Goal: Task Accomplishment & Management: Use online tool/utility

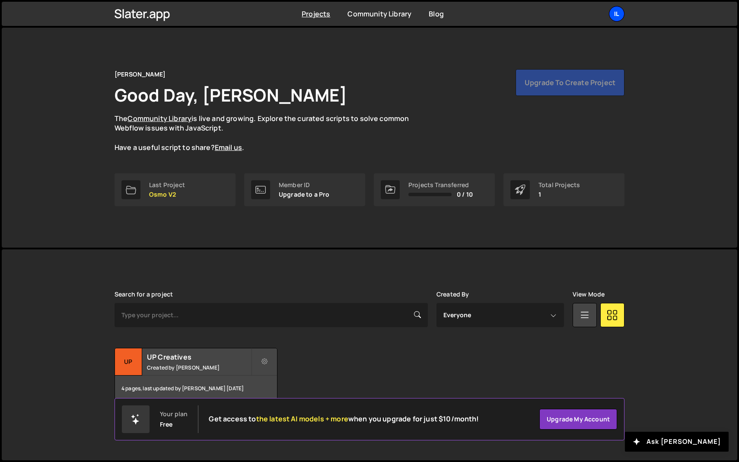
click at [615, 10] on div "Il" at bounding box center [617, 14] width 16 height 16
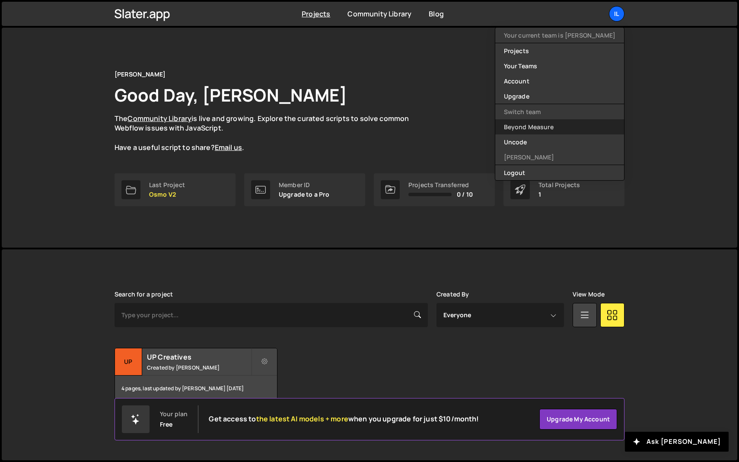
click at [562, 127] on link "Beyond Measure" at bounding box center [559, 126] width 129 height 15
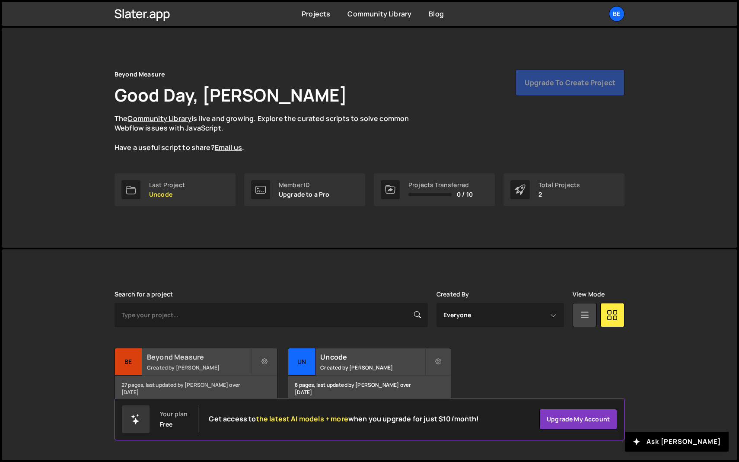
click at [177, 367] on small "Created by [PERSON_NAME]" at bounding box center [199, 367] width 104 height 7
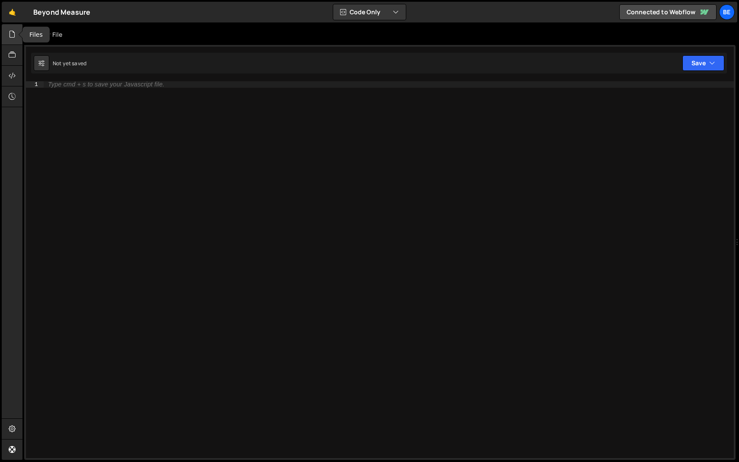
click at [15, 37] on icon at bounding box center [12, 34] width 7 height 10
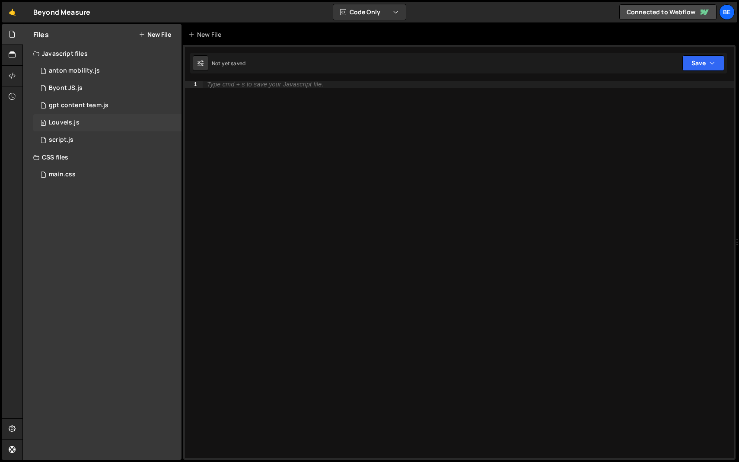
click at [69, 122] on div "Louvels.js" at bounding box center [64, 123] width 31 height 8
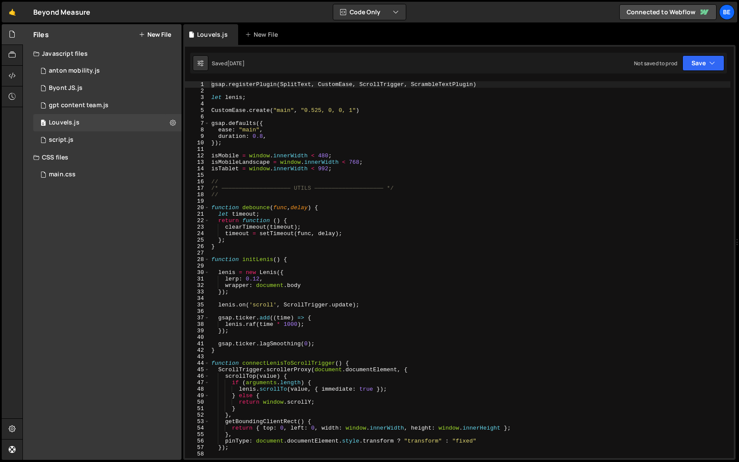
click at [284, 156] on div "gsap . registerPlugin ( SplitText , CustomEase , ScrollTrigger , ScrambleTextPl…" at bounding box center [470, 276] width 521 height 390
type textarea "initGeneral();"
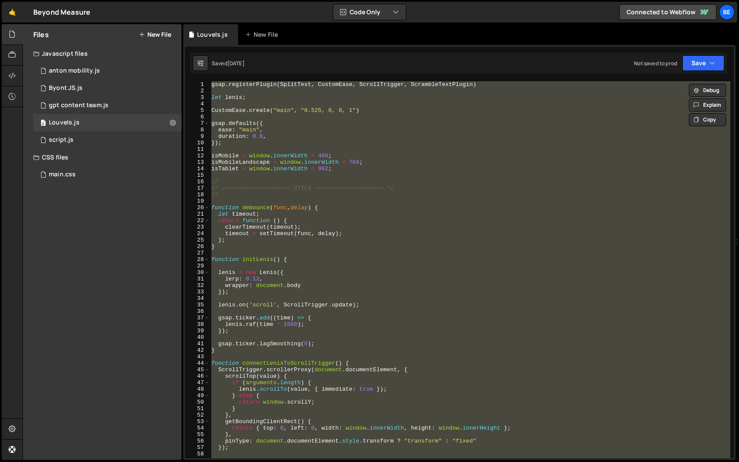
click at [283, 147] on div "gsap . registerPlugin ( SplitText , CustomEase , ScrollTrigger , ScrambleTextPl…" at bounding box center [470, 269] width 521 height 377
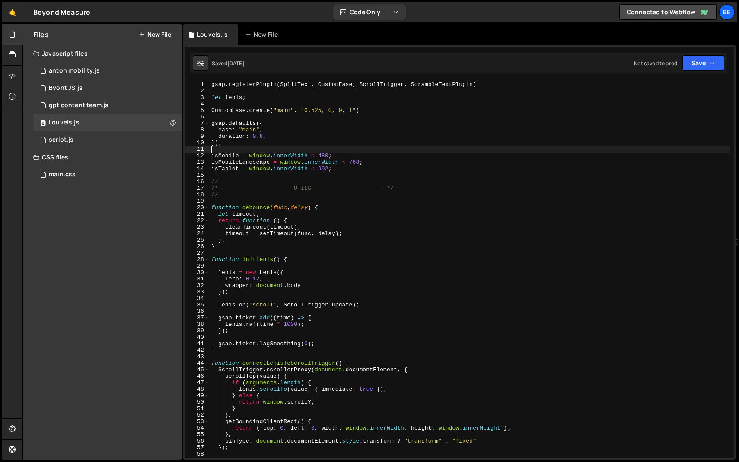
click at [161, 34] on button "New File" at bounding box center [155, 34] width 32 height 7
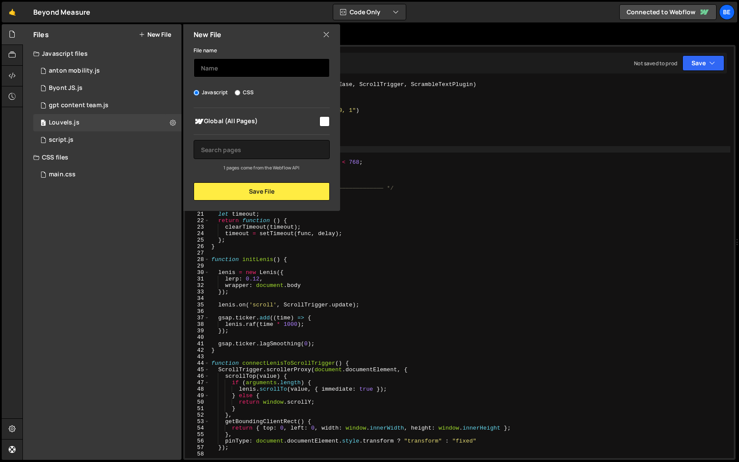
click at [252, 74] on input "text" at bounding box center [262, 67] width 136 height 19
type input "mho"
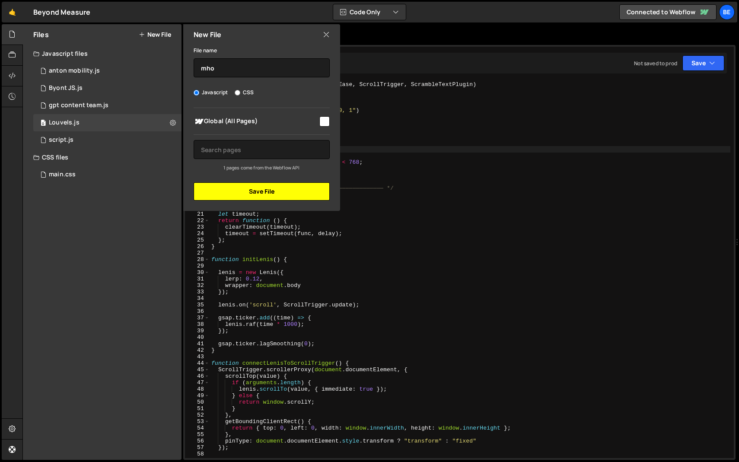
click at [244, 195] on button "Save File" at bounding box center [262, 191] width 136 height 18
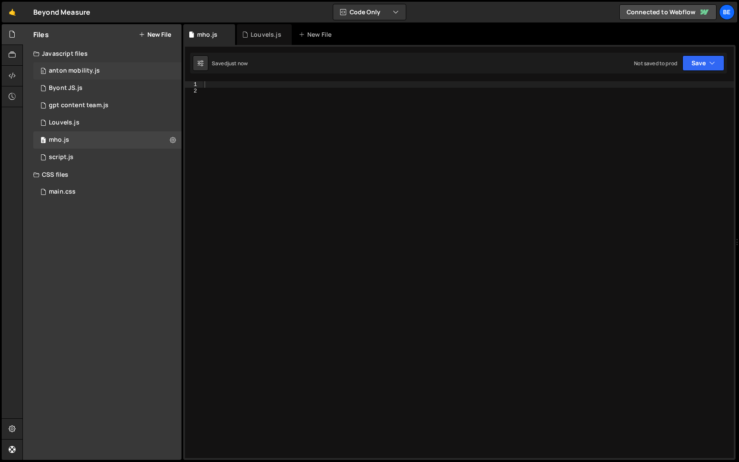
click at [120, 71] on div "0 anton mobility.js 0" at bounding box center [107, 70] width 148 height 17
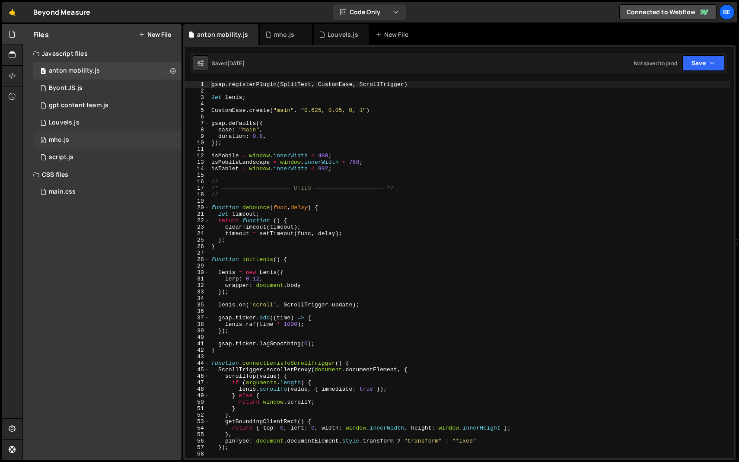
click at [89, 146] on div "0 mho.js 0" at bounding box center [107, 139] width 148 height 17
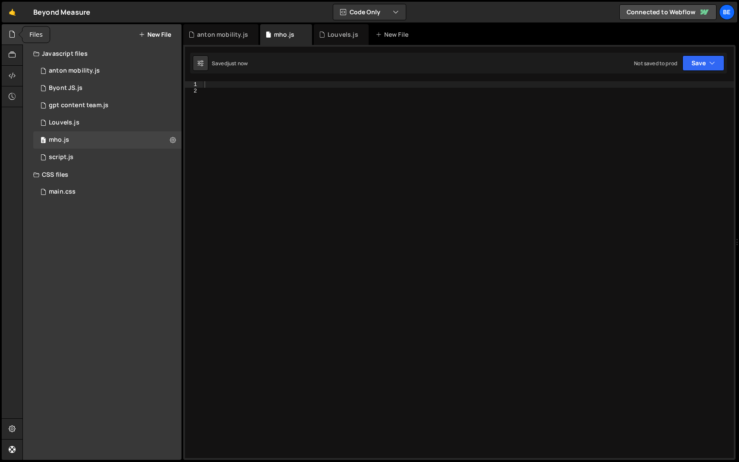
click at [10, 37] on icon at bounding box center [12, 34] width 7 height 10
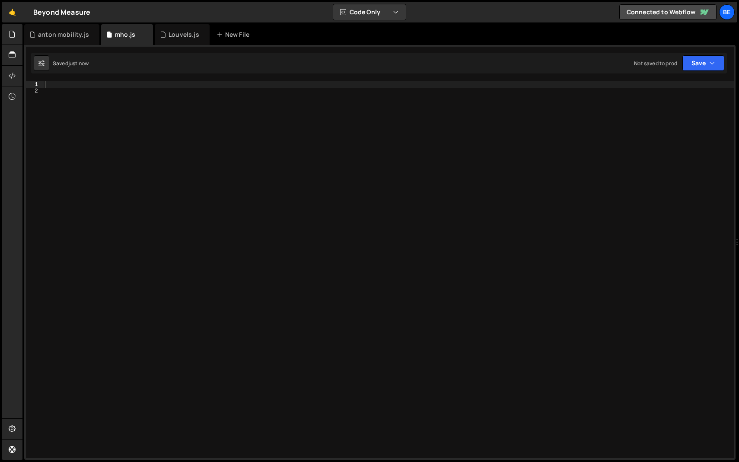
click at [220, 134] on div at bounding box center [389, 276] width 690 height 390
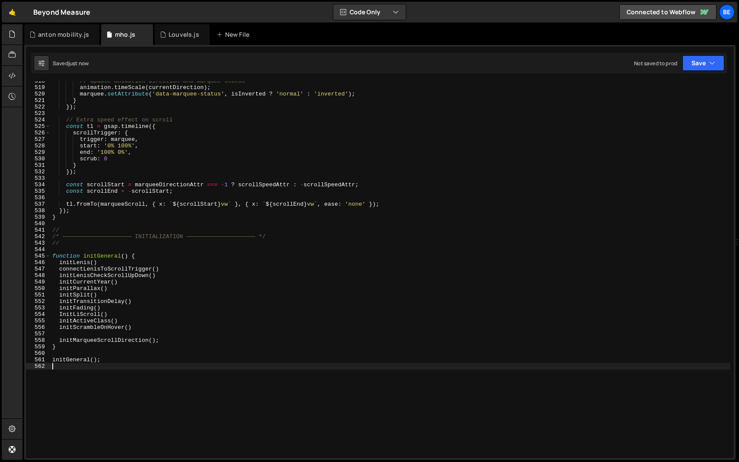
scroll to position [3355, 0]
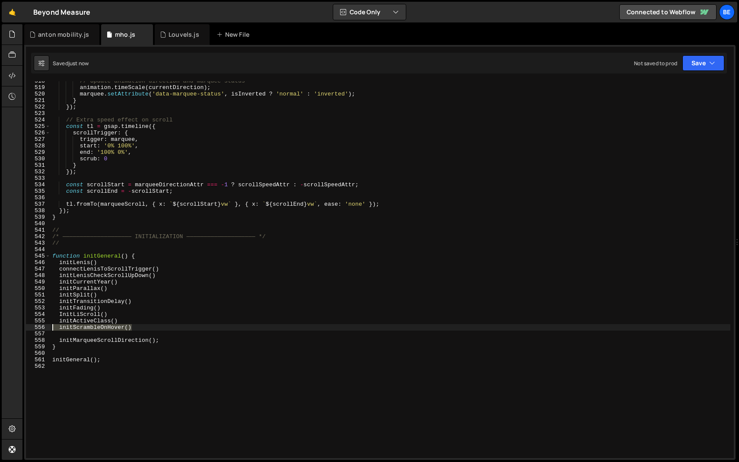
drag, startPoint x: 139, startPoint y: 327, endPoint x: 5, endPoint y: 327, distance: 134.0
click at [5, 327] on div "Hold on a sec... Are you certain you wish to leave this page? Any changes you'v…" at bounding box center [369, 231] width 739 height 462
type textarea "initScrambleOnHover()"
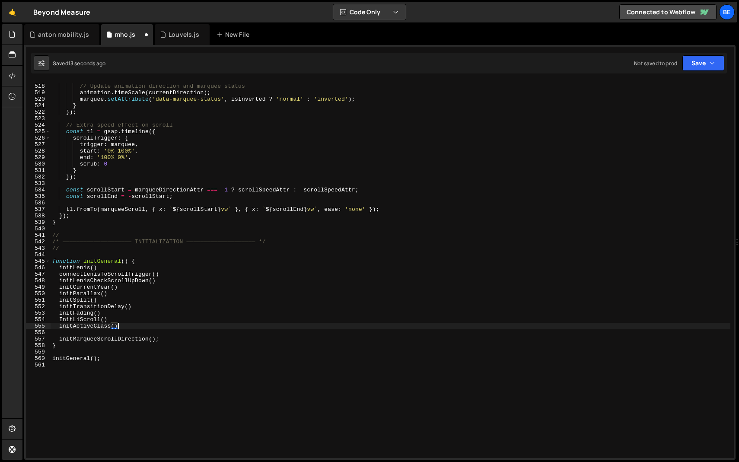
scroll to position [3349, 0]
drag, startPoint x: 116, startPoint y: 320, endPoint x: 18, endPoint y: 319, distance: 98.6
click at [18, 319] on div "Hold on a sec... Are you certain you wish to leave this page? Any changes you'v…" at bounding box center [369, 231] width 739 height 462
type textarea "InitLiScroll()"
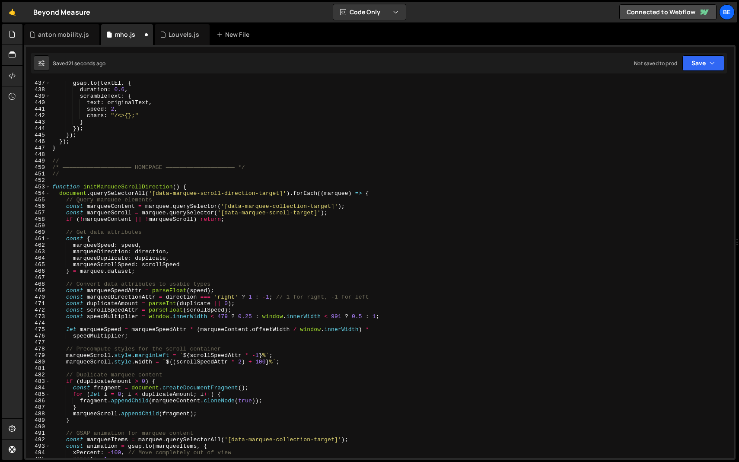
scroll to position [2828, 0]
click at [47, 187] on span at bounding box center [47, 187] width 5 height 6
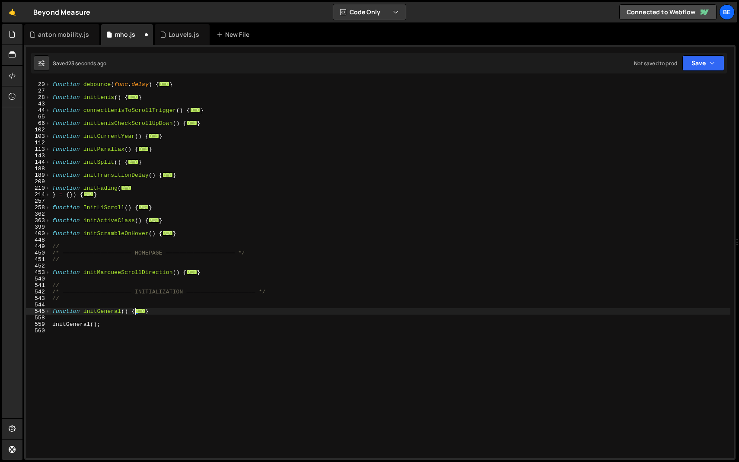
scroll to position [77, 0]
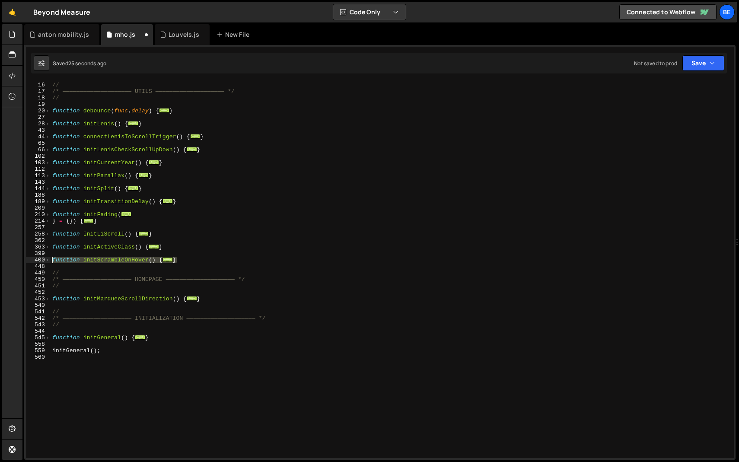
drag, startPoint x: 188, startPoint y: 260, endPoint x: 17, endPoint y: 260, distance: 170.3
click at [17, 260] on div "Hold on a sec... Are you certain you wish to leave this page? Any changes you'v…" at bounding box center [369, 231] width 739 height 462
type textarea "function initScrambleOnHover() { let targets = document.querySelectorAll('[data…"
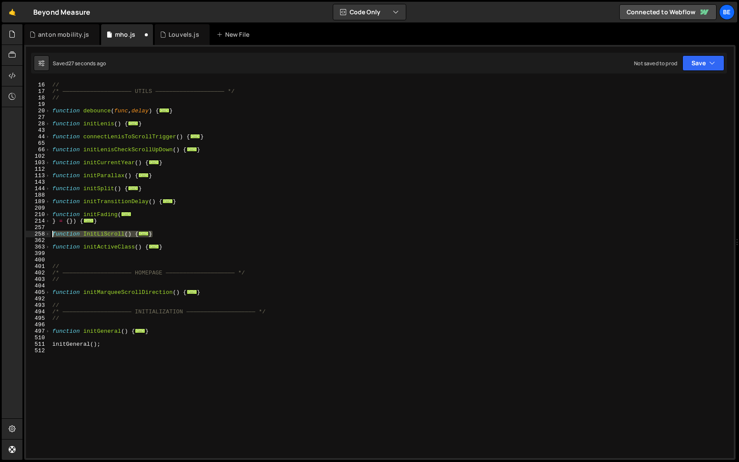
drag, startPoint x: 160, startPoint y: 236, endPoint x: 18, endPoint y: 236, distance: 141.3
click at [18, 236] on div "Hold on a sec... Are you certain you wish to leave this page? Any changes you'v…" at bounding box center [369, 231] width 739 height 462
type textarea "function InitLiScroll() { if (isTablet) return;"
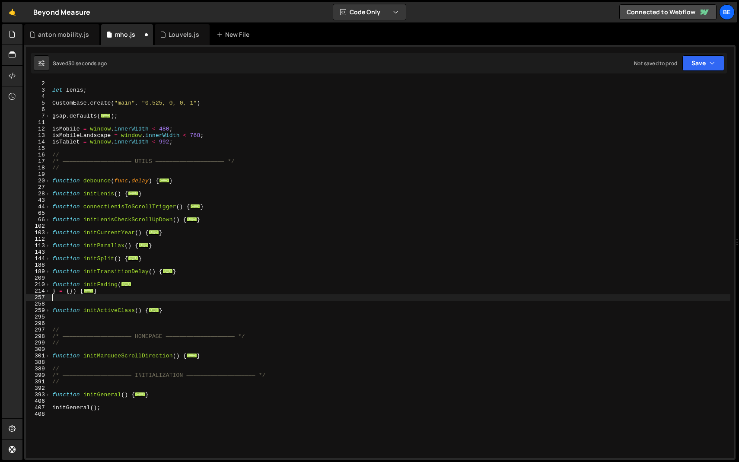
scroll to position [0, 0]
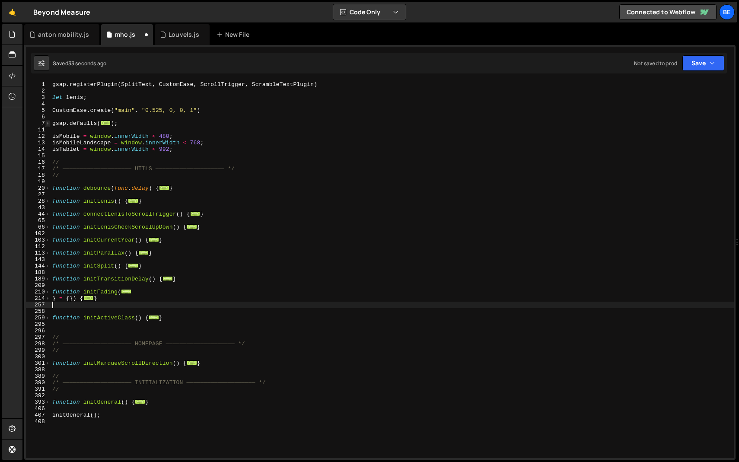
click at [47, 124] on span at bounding box center [47, 123] width 5 height 6
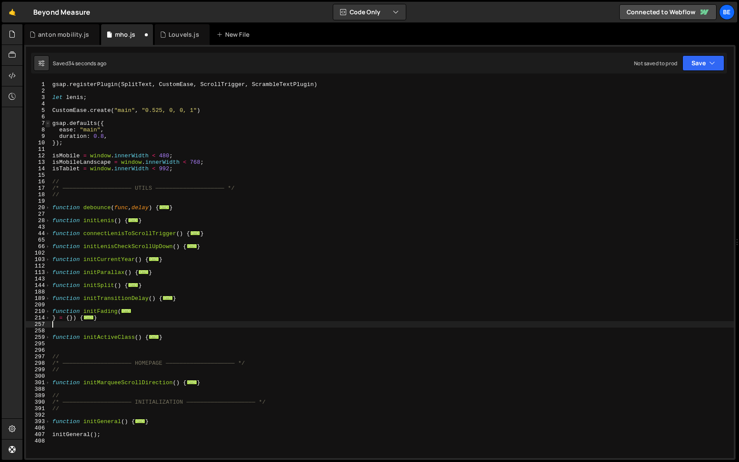
click at [48, 122] on span at bounding box center [47, 123] width 5 height 6
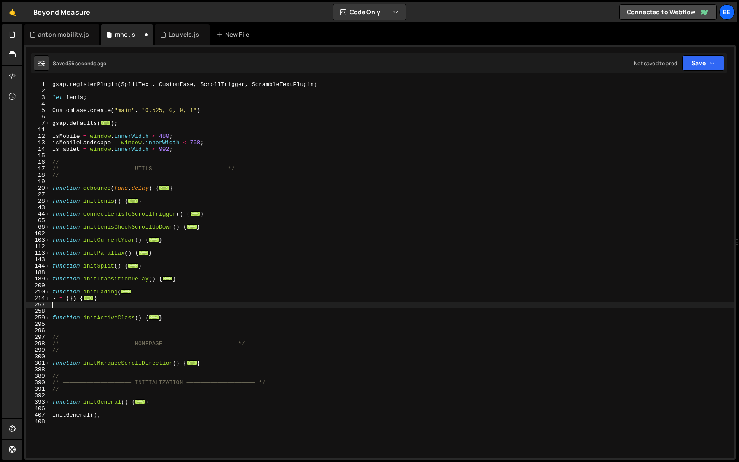
click at [170, 118] on div "gsap . registerPlugin ( SplitText , CustomEase , ScrollTrigger , ScrambleTextPl…" at bounding box center [392, 276] width 683 height 390
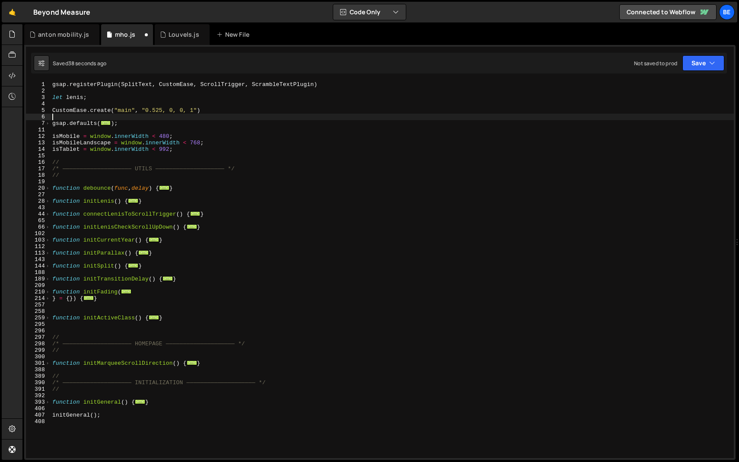
click at [293, 87] on div "gsap . registerPlugin ( SplitText , CustomEase , ScrollTrigger , ScrambleTextPl…" at bounding box center [392, 276] width 683 height 390
click at [169, 108] on div "gsap . registerPlugin ( SplitText , CustomEase , ScrollTrigger ) let lenis ; Cu…" at bounding box center [392, 276] width 683 height 390
click at [169, 100] on div "gsap . registerPlugin ( SplitText , CustomEase , ScrollTrigger ) let lenis ; Cu…" at bounding box center [392, 276] width 683 height 390
type textarea "let lenis;"
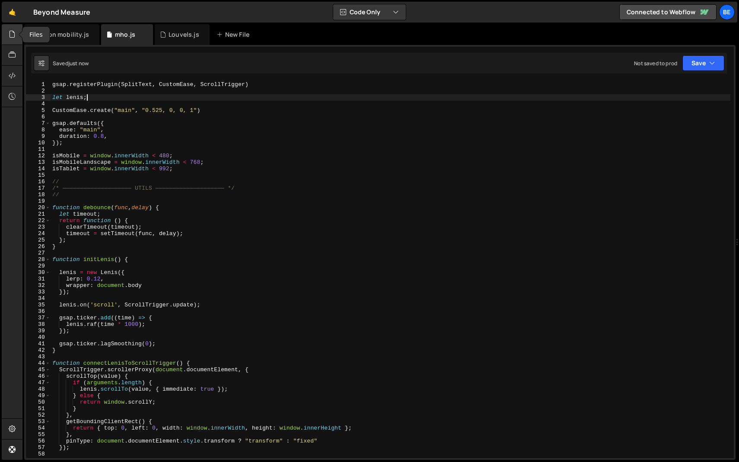
click at [13, 37] on icon at bounding box center [12, 34] width 7 height 10
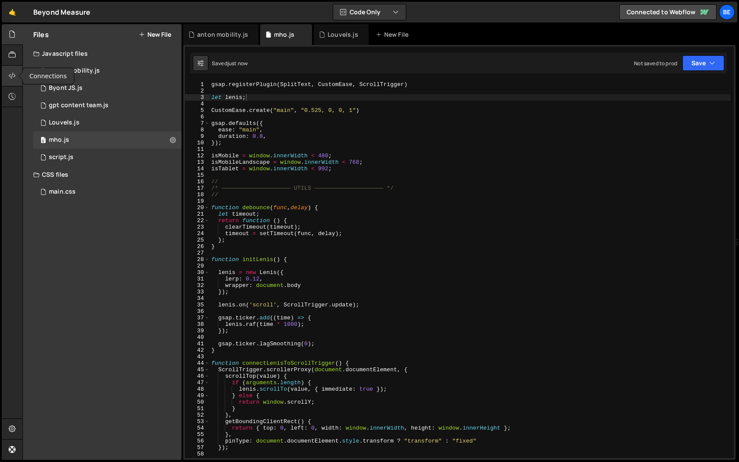
click at [14, 76] on icon at bounding box center [12, 76] width 7 height 10
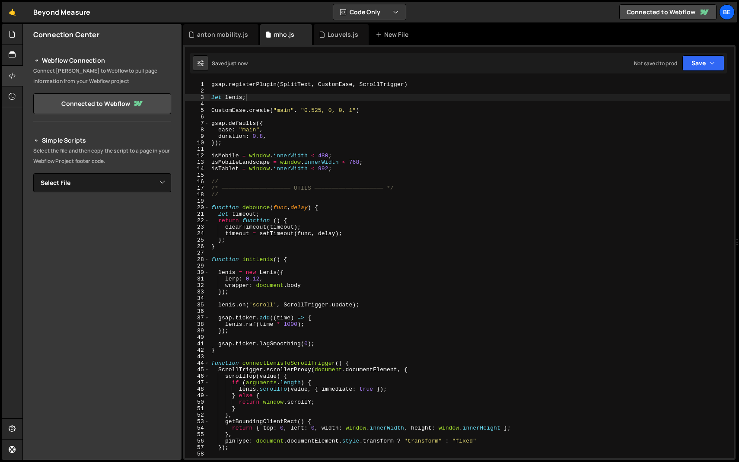
click at [80, 194] on div "Simple Scripts Select the file and then copy the script to a page in your Webfl…" at bounding box center [102, 252] width 138 height 235
click at [82, 190] on select "Select File anton mobility.js Byont JS.js gpt content team.js Louvels.js script…" at bounding box center [102, 182] width 138 height 19
select select "48310"
click at [33, 173] on select "Select File anton mobility.js Byont JS.js gpt content team.js Louvels.js script…" at bounding box center [102, 182] width 138 height 19
click at [163, 217] on button "Button group with nested dropdown" at bounding box center [165, 212] width 12 height 18
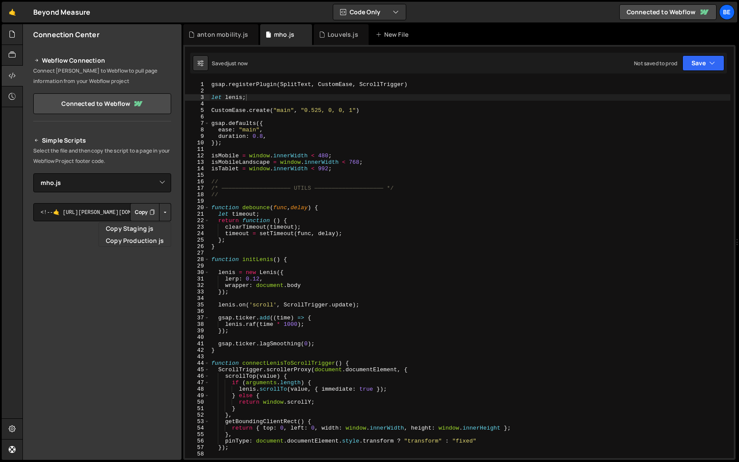
click at [139, 217] on button "Copy" at bounding box center [144, 212] width 29 height 18
click at [15, 68] on div at bounding box center [12, 76] width 21 height 21
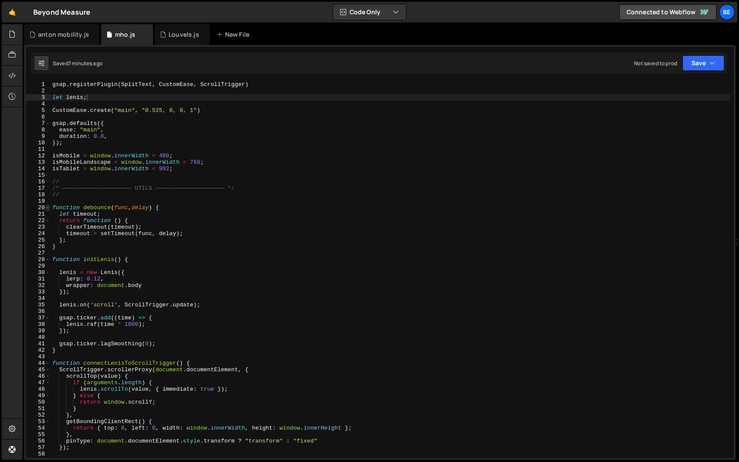
click at [47, 207] on span at bounding box center [47, 207] width 5 height 6
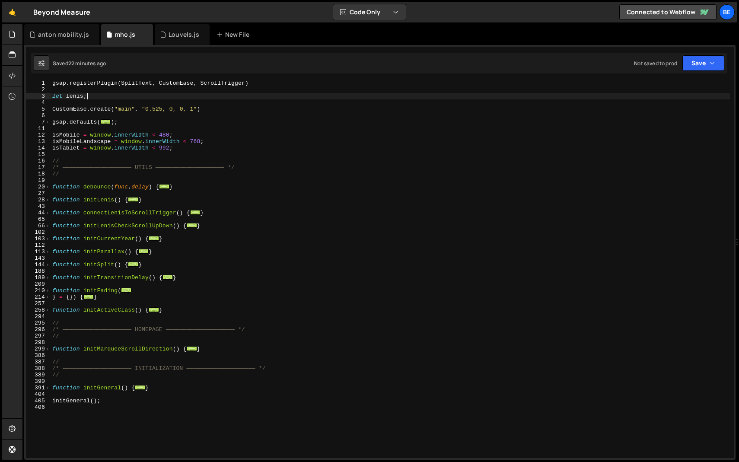
scroll to position [61, 0]
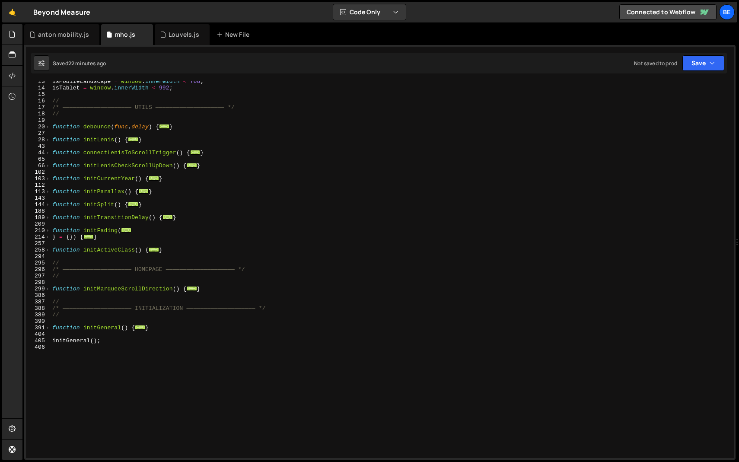
click at [207, 289] on div "isMobileLandscape = window . innerWidth < 768 ; isTablet = window . innerWidth …" at bounding box center [391, 273] width 680 height 390
type textarea "}"
paste textarea "}"
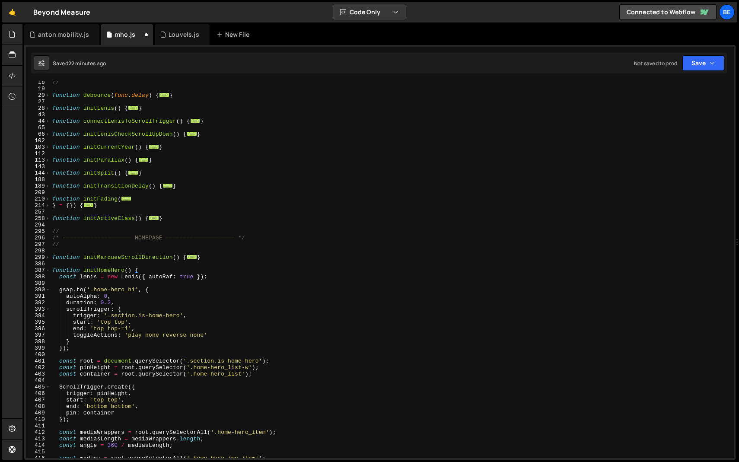
scroll to position [93, 0]
click at [48, 270] on span at bounding box center [47, 270] width 5 height 6
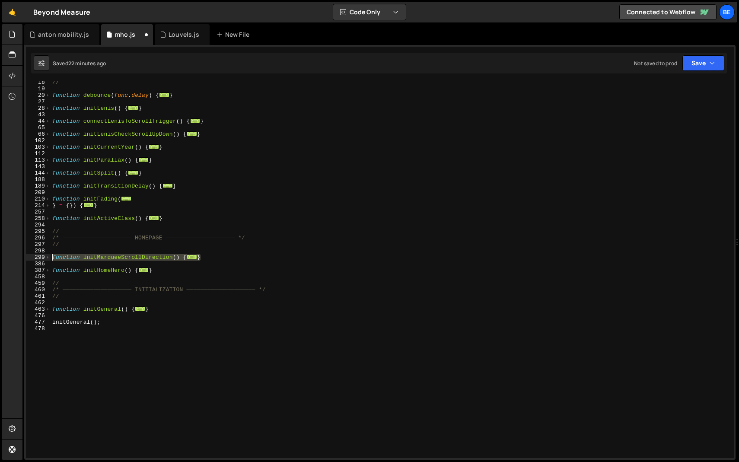
drag, startPoint x: 213, startPoint y: 256, endPoint x: 0, endPoint y: 256, distance: 213.1
click at [0, 256] on div "Hold on a sec... Are you certain you wish to leave this page? Any changes you'v…" at bounding box center [369, 231] width 739 height 462
type textarea "function initMarqueeScrollDirection() { document.querySelectorAll('[data-marque…"
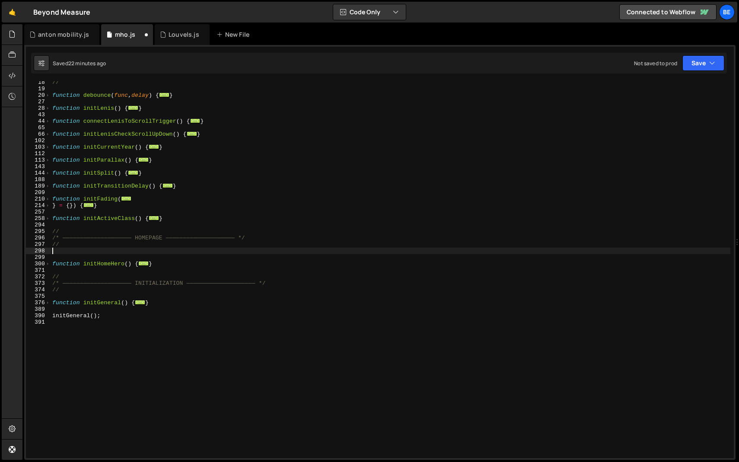
type textarea "//"
click at [105, 252] on div "// function debounce ( func , delay ) { ... } function initLenis ( ) { ... } fu…" at bounding box center [391, 274] width 680 height 390
click at [102, 258] on div "// function debounce ( func , delay ) { ... } function initLenis ( ) { ... } fu…" at bounding box center [391, 274] width 680 height 390
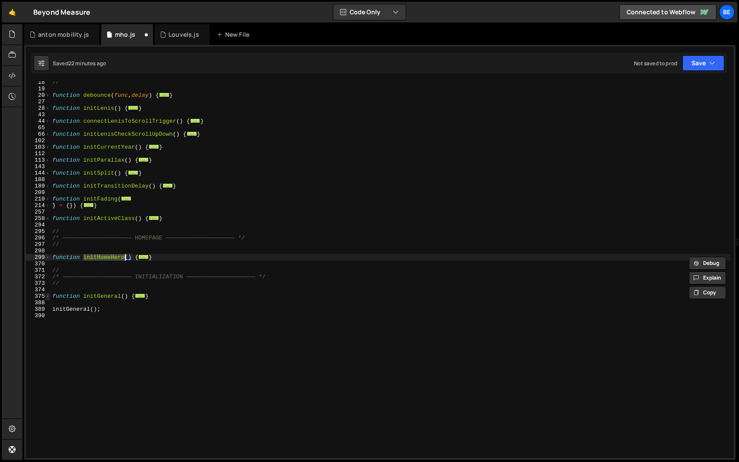
click at [48, 297] on span at bounding box center [47, 296] width 5 height 6
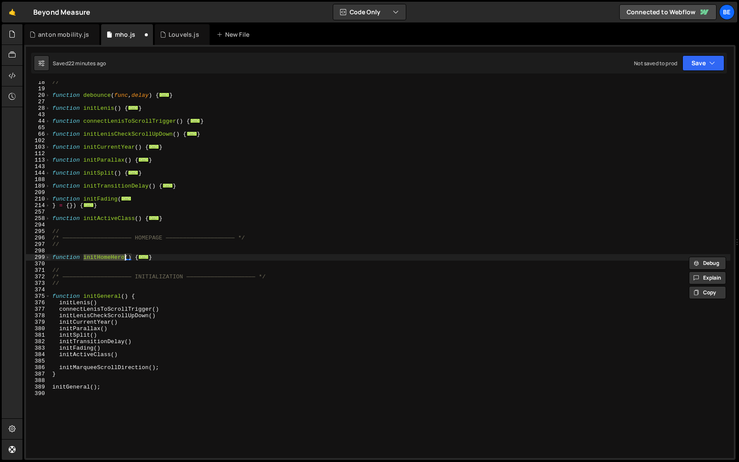
click at [102, 368] on div "// function debounce ( func , delay ) { ... } function initLenis ( ) { ... } fu…" at bounding box center [391, 274] width 680 height 390
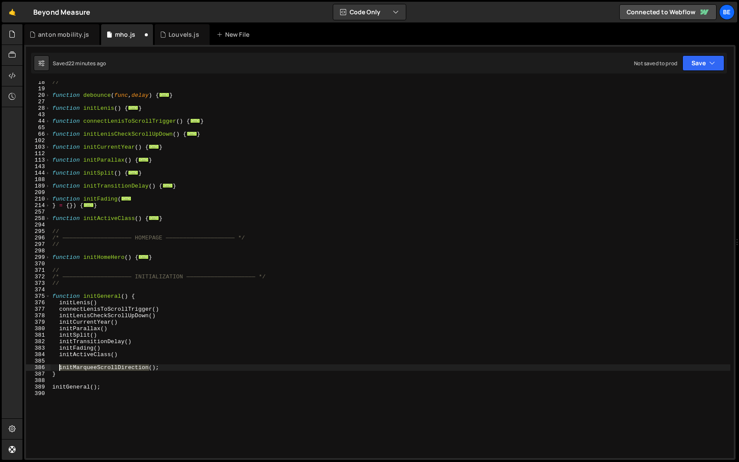
click at [102, 368] on div "// function debounce ( func , delay ) { ... } function initLenis ( ) { ... } fu…" at bounding box center [391, 274] width 680 height 390
paste textarea "HomeHero"
type textarea "initHomeHero();"
click at [131, 359] on div "// function debounce ( func , delay ) { ... } function initLenis ( ) { ... } fu…" at bounding box center [391, 274] width 680 height 390
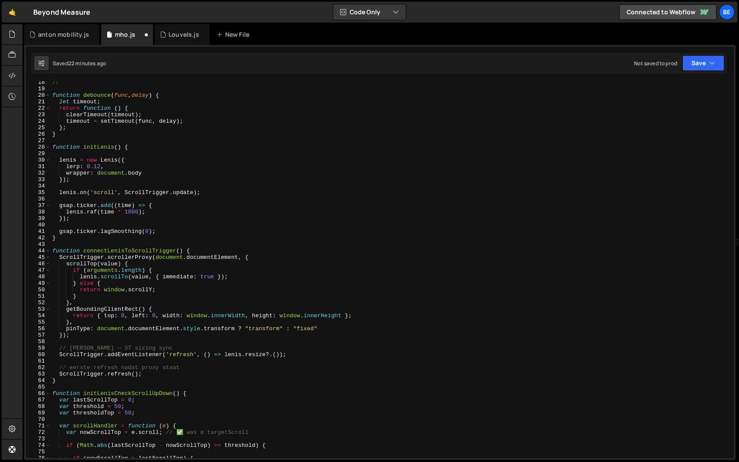
scroll to position [112, 0]
click at [46, 252] on span at bounding box center [47, 251] width 5 height 6
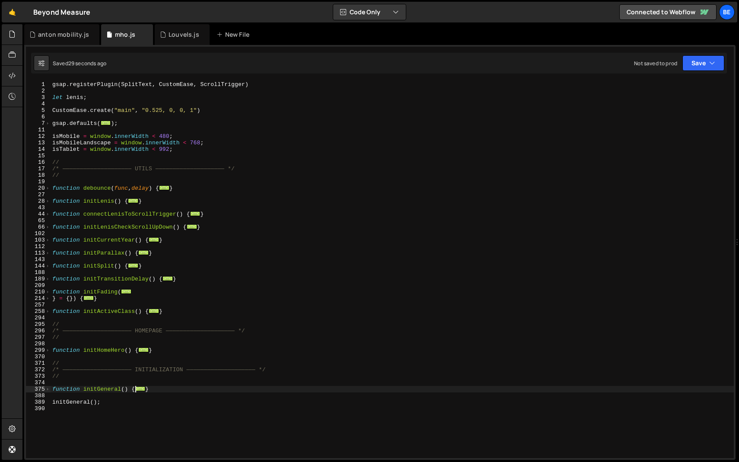
scroll to position [0, 0]
click at [129, 284] on div "gsap . registerPlugin ( SplitText , CustomEase , ScrollTrigger ) let lenis ; Cu…" at bounding box center [392, 276] width 683 height 390
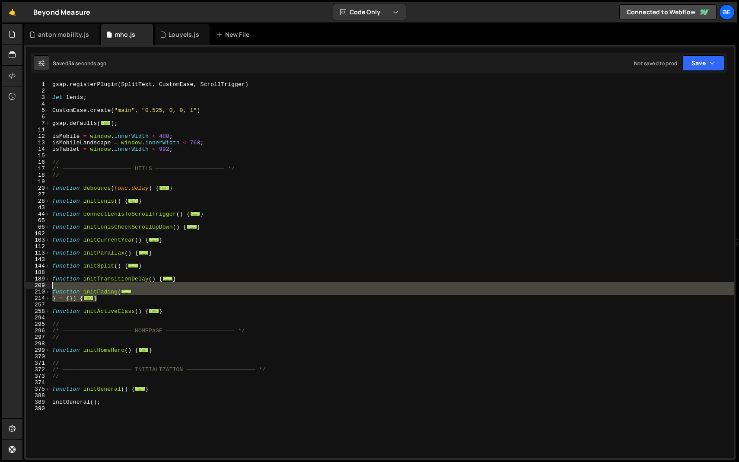
drag, startPoint x: 112, startPoint y: 301, endPoint x: 40, endPoint y: 288, distance: 73.3
click at [40, 288] on div "1 2 3 4 5 6 7 11 12 13 14 15 16 17 18 19 20 27 28 43 44 65 66 102 103 112 113 1…" at bounding box center [380, 269] width 708 height 377
type textarea "function initFading({"
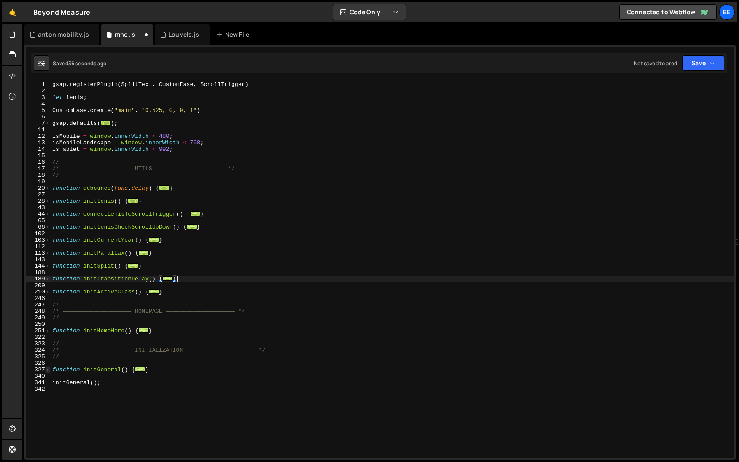
click at [49, 369] on span at bounding box center [47, 370] width 5 height 6
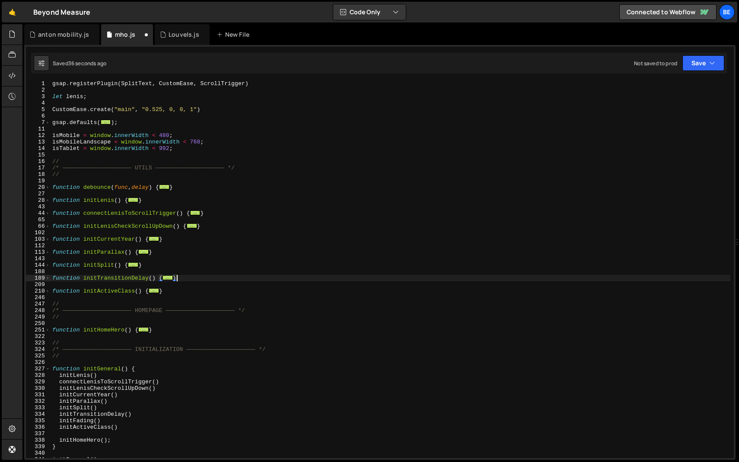
scroll to position [11, 0]
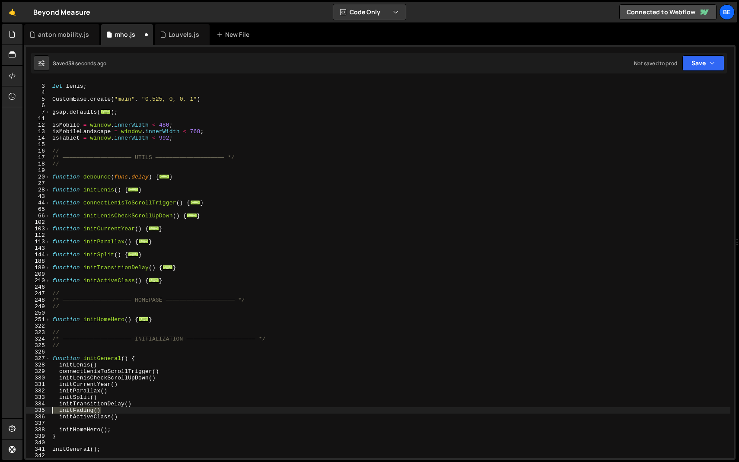
drag, startPoint x: 118, startPoint y: 409, endPoint x: 22, endPoint y: 409, distance: 95.5
click at [22, 409] on div "Hold on a sec... Are you certain you wish to leave this page? Any changes you'v…" at bounding box center [369, 231] width 739 height 462
type textarea "initFading()"
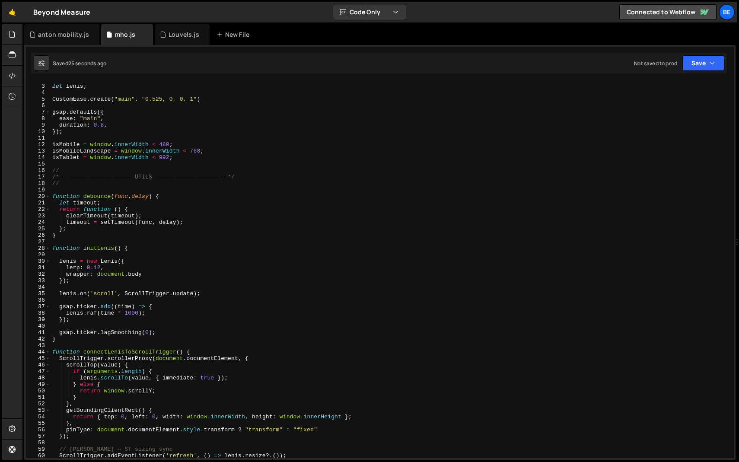
click at [255, 230] on div "let lenis ; CustomEase . create ( "main" , "0.525, 0, 0, 1" ) gsap . defaults (…" at bounding box center [391, 272] width 680 height 390
type textarea "initGeneral();"
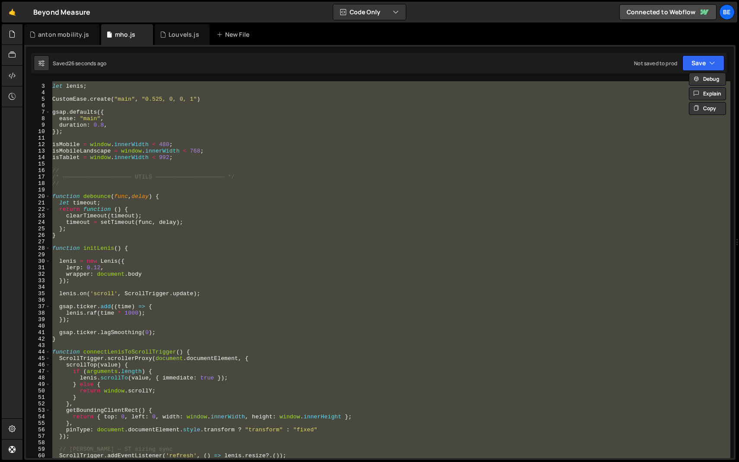
click at [223, 239] on div "let lenis ; CustomEase . create ( "main" , "0.525, 0, 0, 1" ) gsap . defaults (…" at bounding box center [391, 269] width 680 height 377
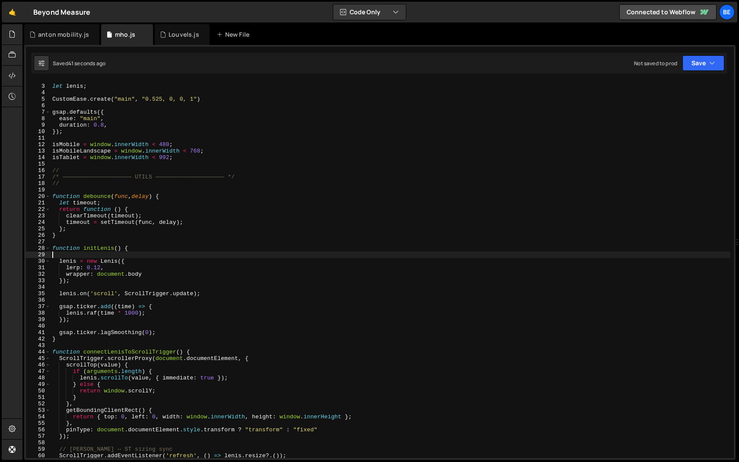
click at [256, 253] on div "let lenis ; CustomEase . create ( "main" , "0.525, 0, 0, 1" ) gsap . defaults (…" at bounding box center [391, 272] width 680 height 390
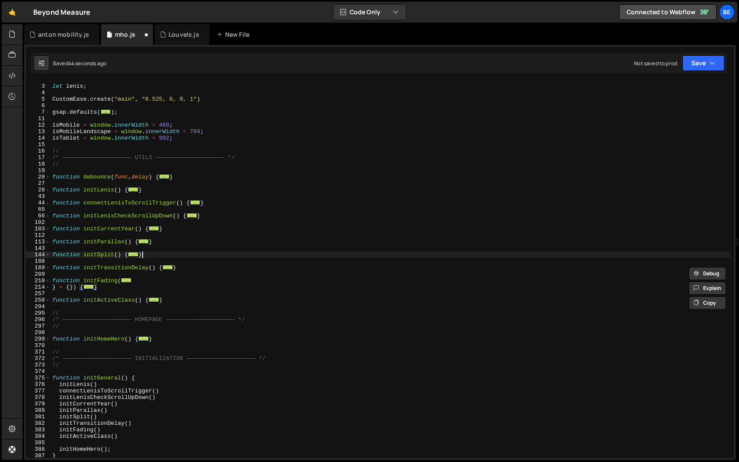
click at [237, 255] on div "let lenis ; CustomEase . create ( "main" , "0.525, 0, 0, 1" ) gsap . defaults (…" at bounding box center [391, 272] width 680 height 390
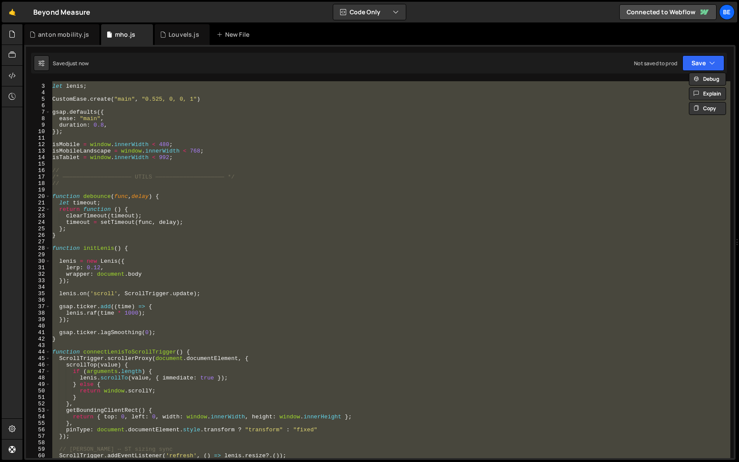
click at [220, 261] on div "let lenis ; CustomEase . create ( "main" , "0.525, 0, 0, 1" ) gsap . defaults (…" at bounding box center [391, 269] width 680 height 377
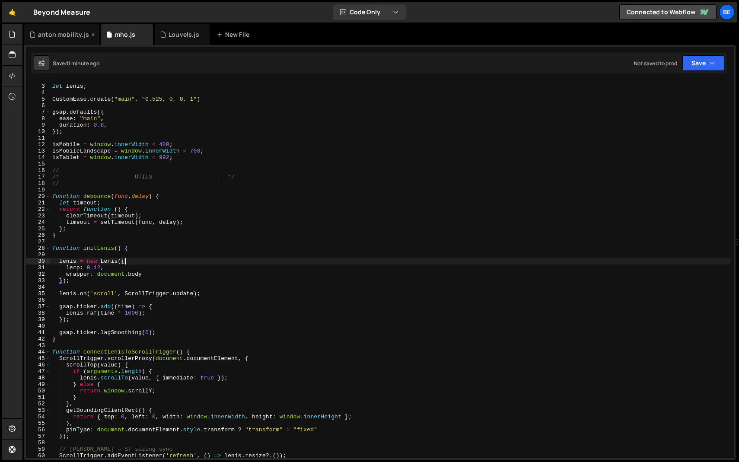
click at [90, 35] on icon at bounding box center [93, 34] width 6 height 9
click at [124, 35] on icon at bounding box center [126, 34] width 6 height 9
click at [47, 251] on span at bounding box center [47, 248] width 5 height 6
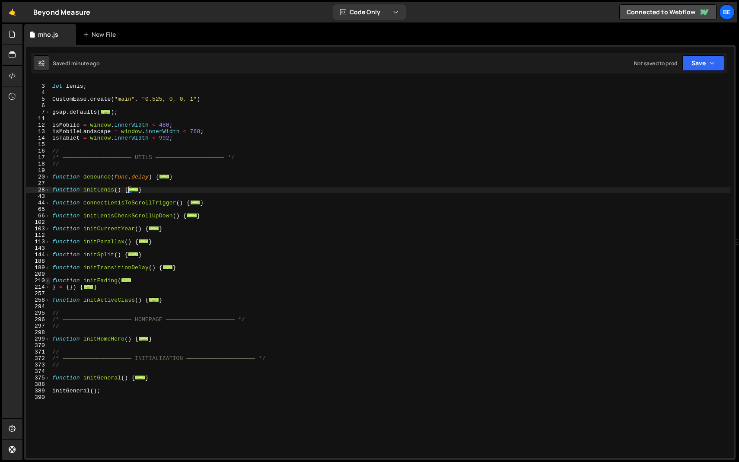
click at [48, 279] on span at bounding box center [47, 281] width 5 height 6
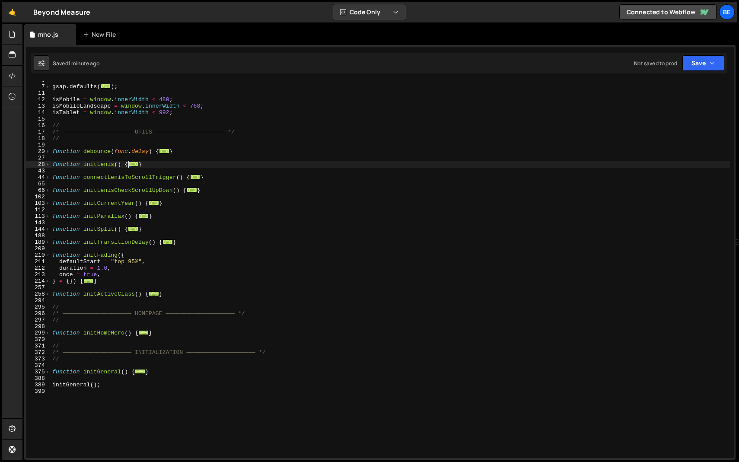
scroll to position [37, 0]
click at [48, 282] on span at bounding box center [47, 281] width 5 height 6
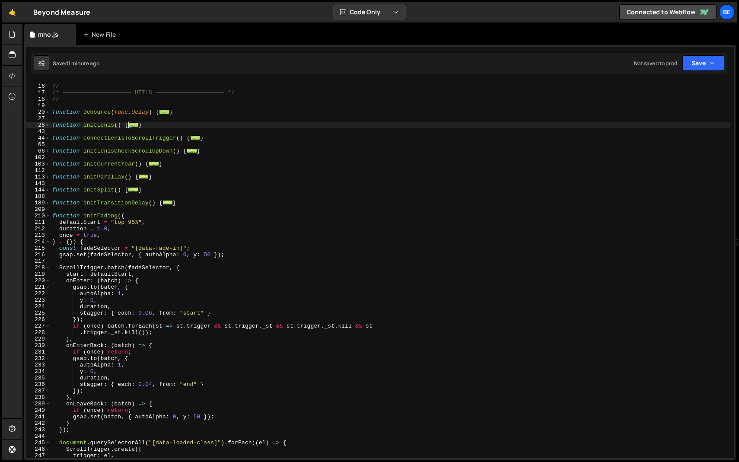
scroll to position [76, 0]
click at [202, 246] on div "// /* ———————————————————— UTILS ———————————————————— */ // function debounce (…" at bounding box center [391, 272] width 680 height 390
type textarea "const fadeSelector = "[data-fade-in]";"
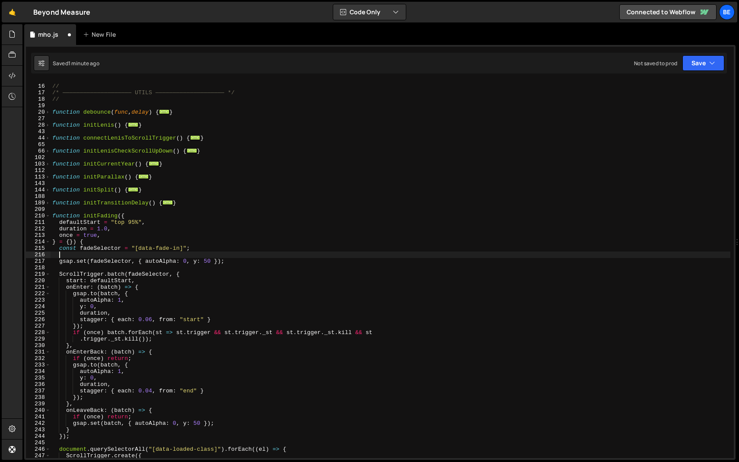
paste textarea "if (!items.length) return;"
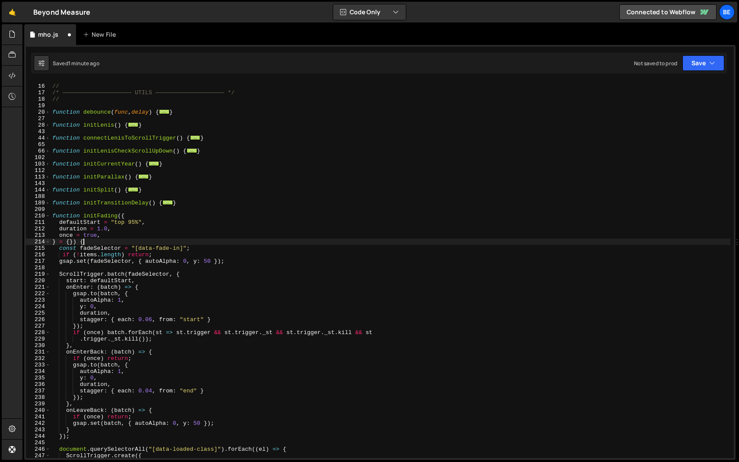
click at [173, 243] on div "// /* ———————————————————— UTILS ———————————————————— */ // function debounce (…" at bounding box center [391, 272] width 680 height 390
type textarea "} = {}) {"
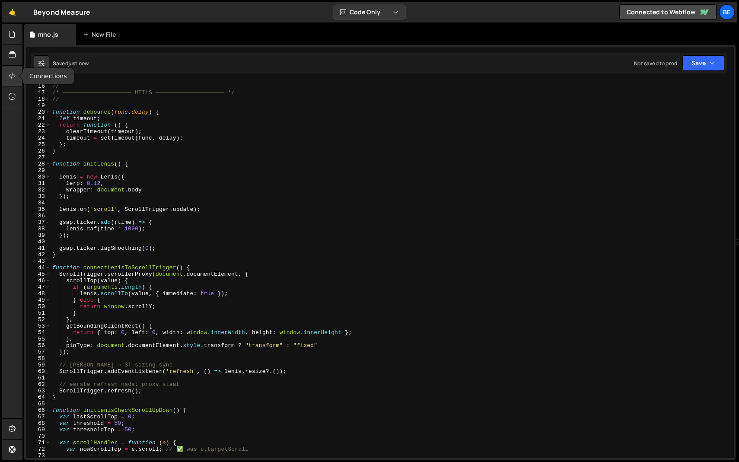
click at [16, 74] on div at bounding box center [12, 76] width 21 height 21
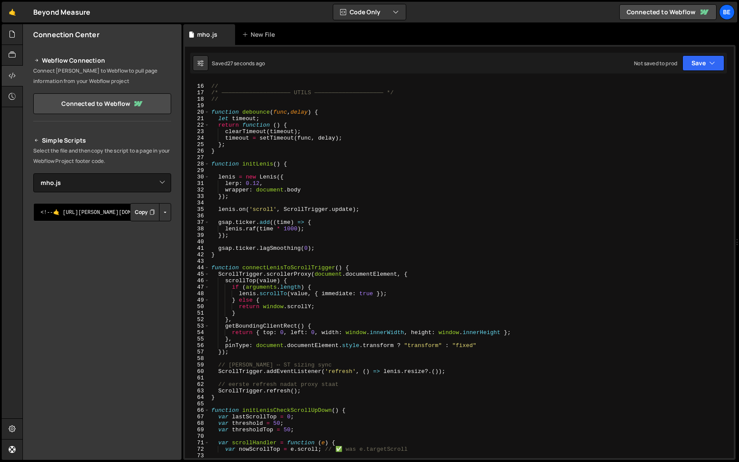
drag, startPoint x: 105, startPoint y: 211, endPoint x: 134, endPoint y: 211, distance: 29.0
click at [134, 211] on div "<!--🤙 https://slater.app/7477/48310.js--> <script>document.addEventListener("DO…" at bounding box center [102, 212] width 138 height 18
click at [141, 211] on button "Copy" at bounding box center [144, 212] width 29 height 18
click at [135, 212] on button "Copy" at bounding box center [144, 212] width 29 height 18
click at [16, 76] on div at bounding box center [12, 76] width 21 height 21
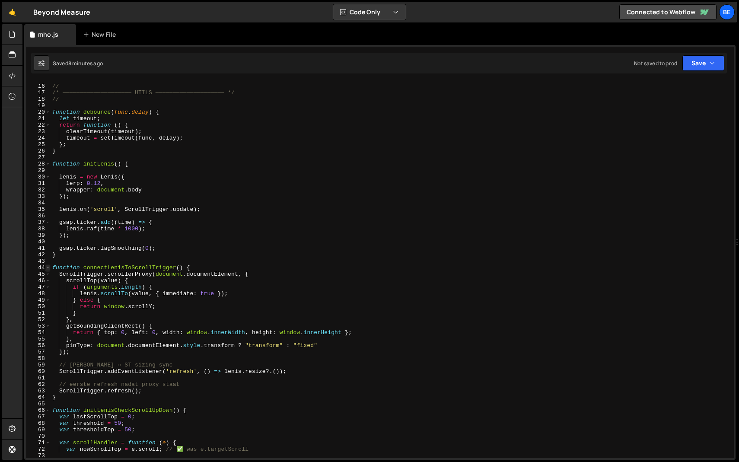
click at [47, 266] on span at bounding box center [47, 268] width 5 height 6
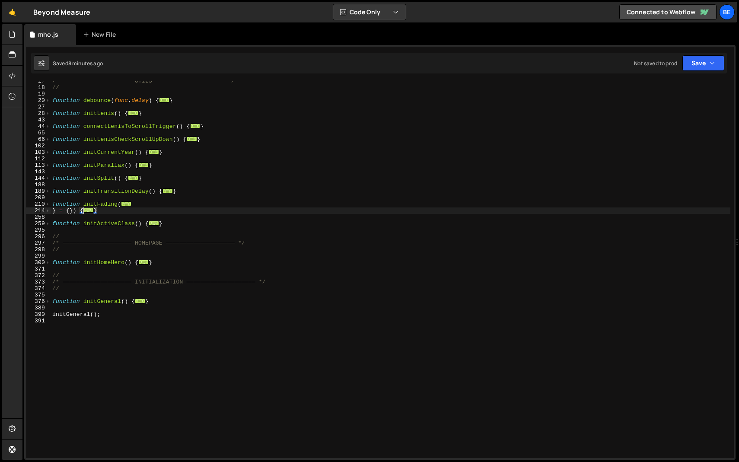
scroll to position [88, 0]
click at [48, 265] on span at bounding box center [47, 262] width 5 height 6
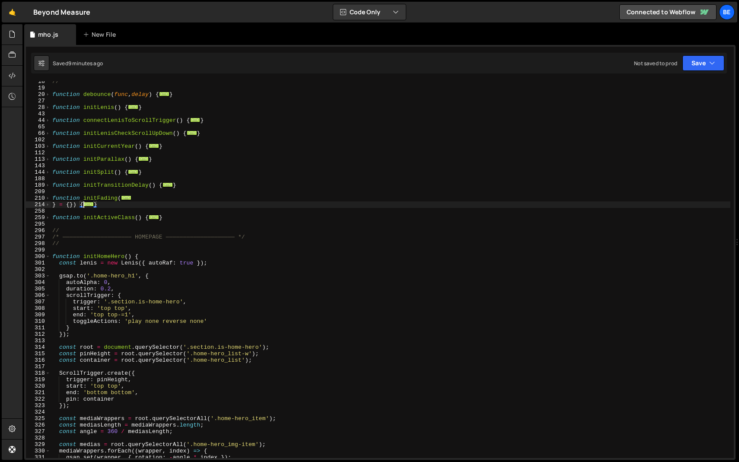
scroll to position [118, 0]
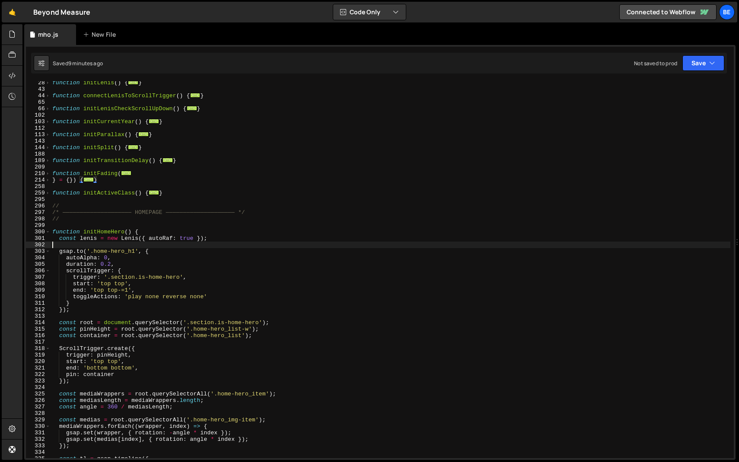
click at [89, 246] on div "function initLenis ( ) { ... } function connectLenisToScrollTrigger ( ) { ... }…" at bounding box center [391, 275] width 680 height 390
click at [48, 232] on span at bounding box center [47, 232] width 5 height 6
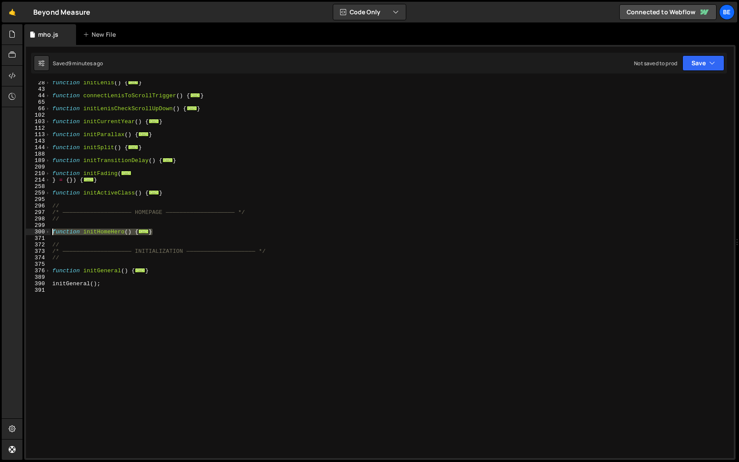
drag, startPoint x: 165, startPoint y: 231, endPoint x: 11, endPoint y: 231, distance: 153.9
click at [11, 231] on div "Hold on a sec... Are you certain you wish to leave this page? Any changes you'v…" at bounding box center [369, 231] width 739 height 462
type textarea "function initHomeHero() { const lenis = new Lenis({ autoRaf: true });"
click at [73, 236] on div "function initLenis ( ) { ... } function connectLenisToScrollTrigger ( ) { ... }…" at bounding box center [391, 275] width 680 height 390
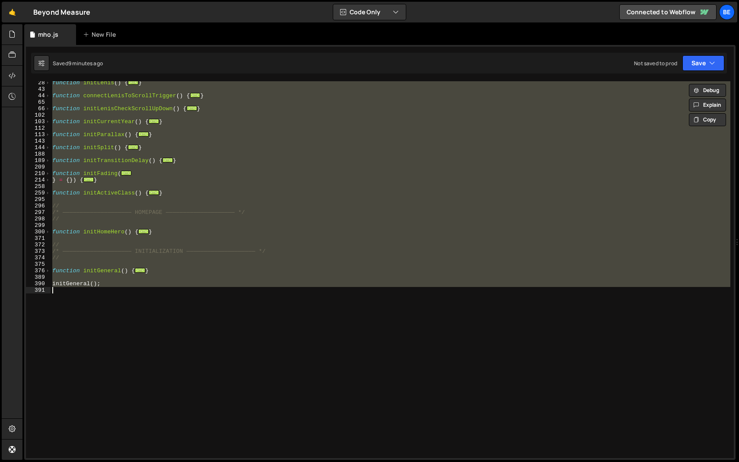
click at [107, 246] on div "function initLenis ( ) { ... } function connectLenisToScrollTrigger ( ) { ... }…" at bounding box center [391, 269] width 680 height 377
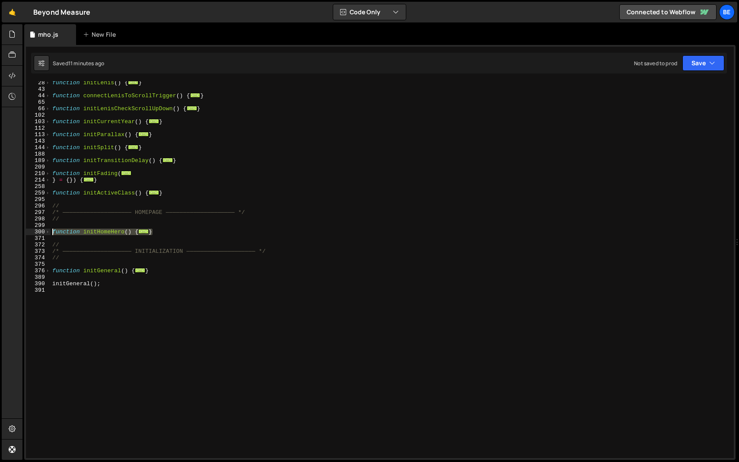
drag, startPoint x: 158, startPoint y: 230, endPoint x: 27, endPoint y: 230, distance: 131.0
click at [27, 230] on div "// 28 43 44 65 66 102 103 112 113 143 144 188 189 209 210 214 258 259 295 296 2…" at bounding box center [380, 269] width 708 height 377
paste textarea "}"
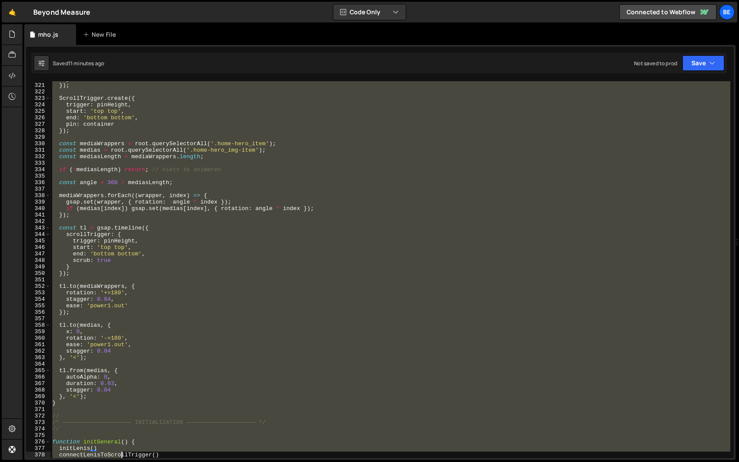
scroll to position [2113, 0]
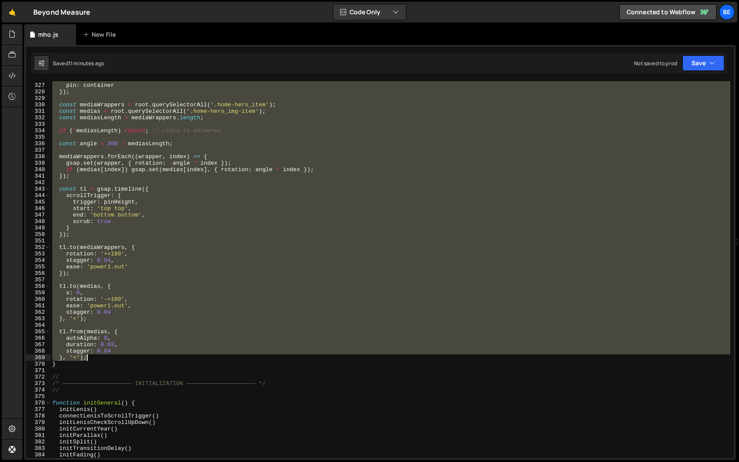
drag, startPoint x: 59, startPoint y: 173, endPoint x: 115, endPoint y: 359, distance: 194.5
click at [115, 359] on div "end : 'bottom bottom' , pin : container }) ; const mediaWrappers = root . query…" at bounding box center [391, 271] width 680 height 390
type textarea "stagger: 0.04 }, '<');"
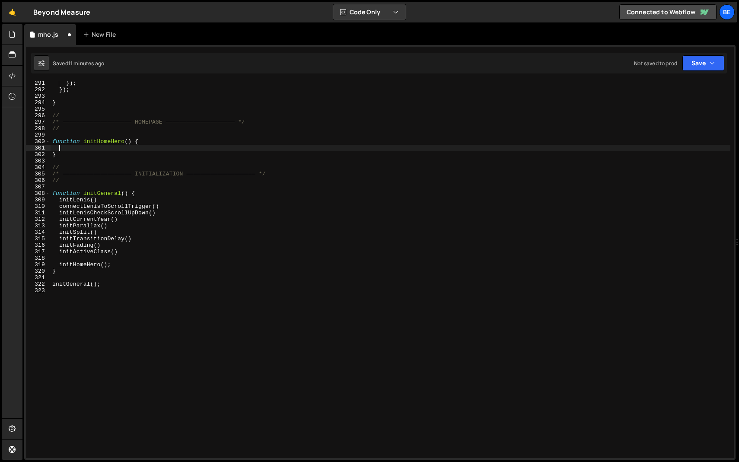
scroll to position [1882, 0]
type textarea "initGeneral();"
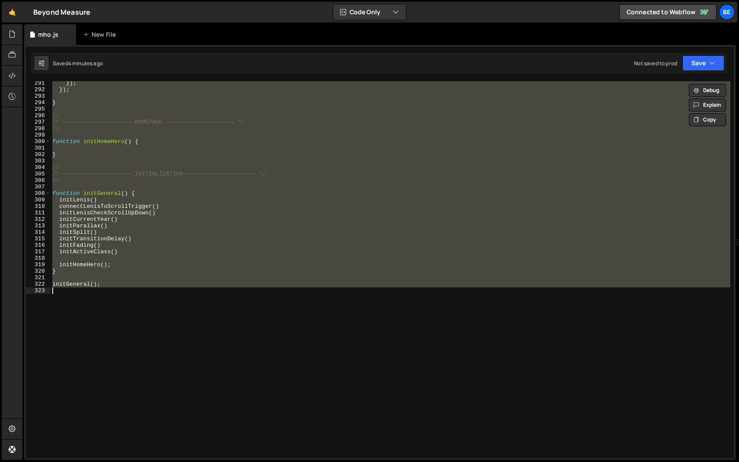
click at [131, 188] on div "}) ; }) ; } // /* ———————————————————— HOMEPAGE ———————————————————— */ // func…" at bounding box center [391, 269] width 680 height 377
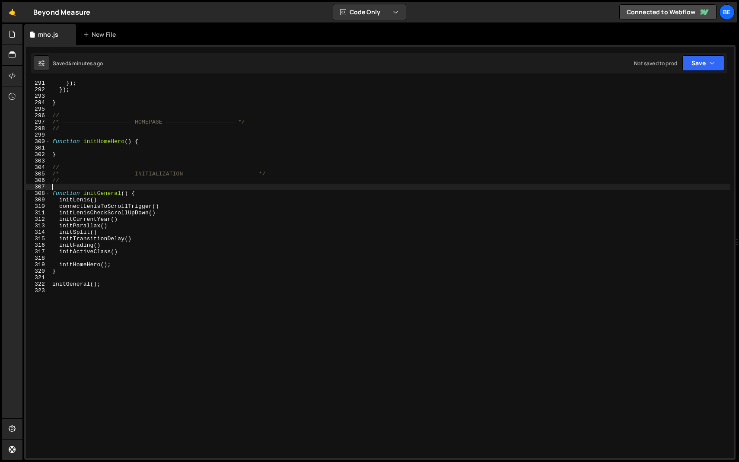
click at [95, 136] on div "}) ; }) ; } // /* ———————————————————— HOMEPAGE ———————————————————— */ // func…" at bounding box center [391, 275] width 680 height 390
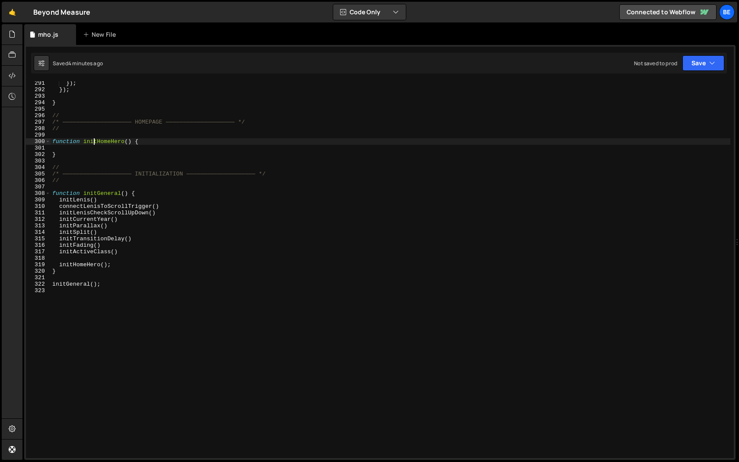
click at [94, 141] on div "}) ; }) ; } // /* ———————————————————— HOMEPAGE ———————————————————— */ // func…" at bounding box center [391, 275] width 680 height 390
click at [89, 156] on div "}) ; }) ; } // /* ———————————————————— HOMEPAGE ———————————————————— */ // func…" at bounding box center [391, 275] width 680 height 390
type textarea "}"
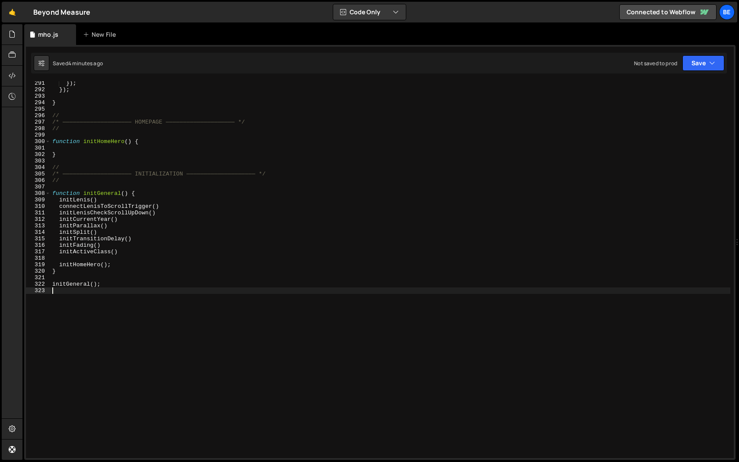
click at [268, 296] on div "}) ; }) ; } // /* ———————————————————— HOMEPAGE ———————————————————— */ // func…" at bounding box center [391, 275] width 680 height 390
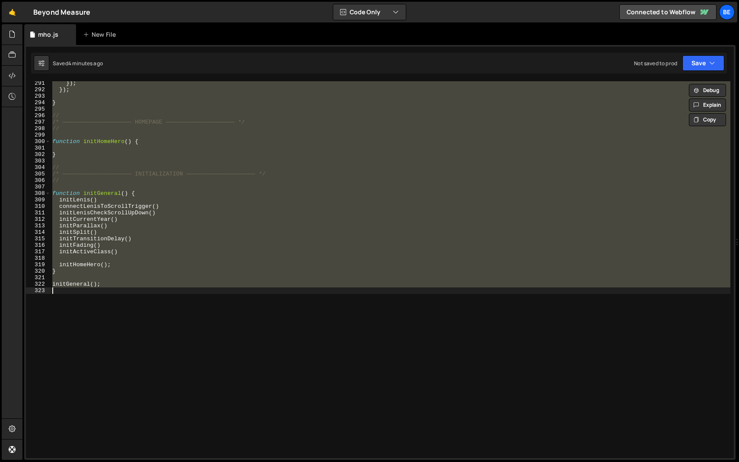
click at [281, 269] on div "}) ; }) ; } // /* ———————————————————— HOMEPAGE ———————————————————— */ // func…" at bounding box center [391, 275] width 680 height 390
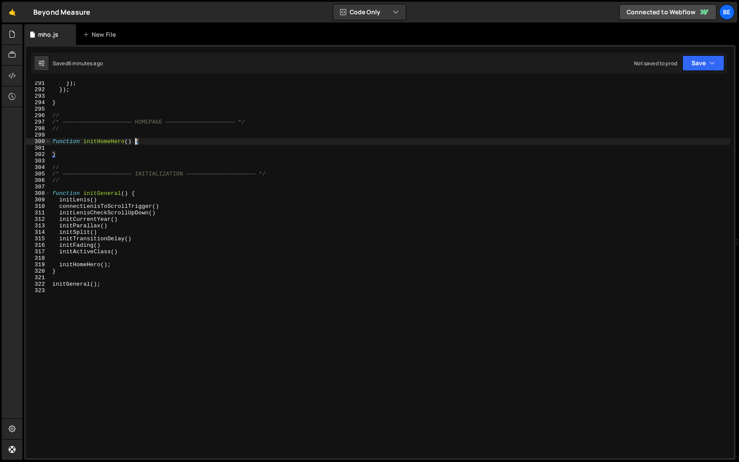
drag, startPoint x: 147, startPoint y: 140, endPoint x: 73, endPoint y: 147, distance: 74.6
click at [73, 147] on div "}) ; }) ; } // /* ———————————————————— HOMEPAGE ———————————————————— */ // func…" at bounding box center [391, 275] width 680 height 390
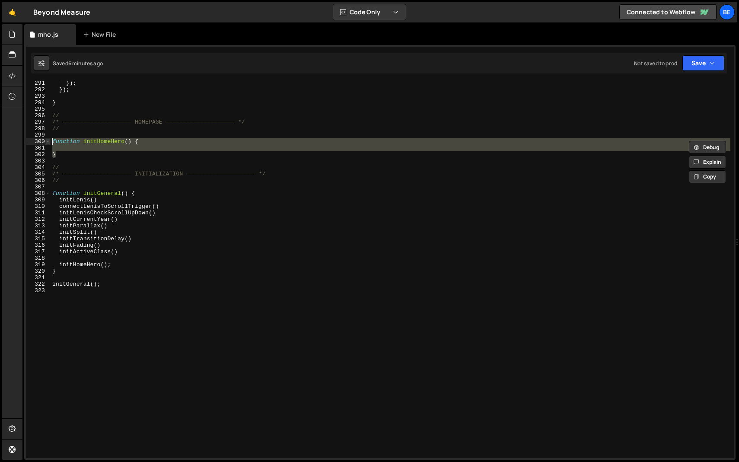
drag, startPoint x: 64, startPoint y: 156, endPoint x: 46, endPoint y: 143, distance: 22.6
click at [46, 143] on div "function initHomeHero() { 291 292 293 294 295 296 297 298 299 300 301 302 303 3…" at bounding box center [380, 269] width 708 height 377
paste textarea "}"
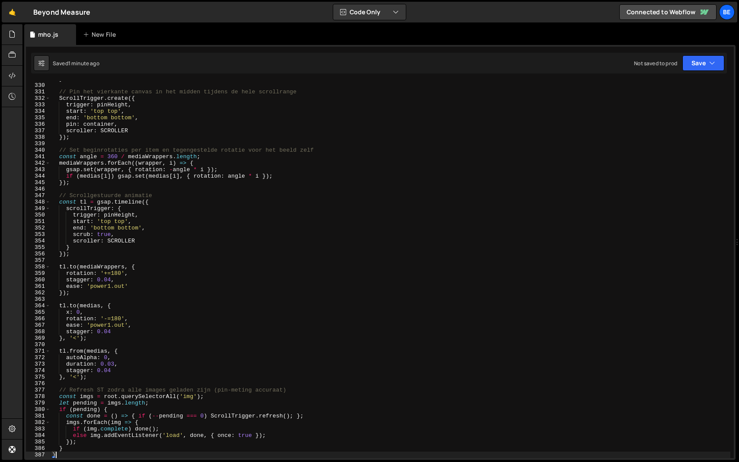
click at [207, 245] on div "} // Pin het vierkante canvas in het midden tijdens de hele scrollrange ScrollT…" at bounding box center [391, 271] width 680 height 390
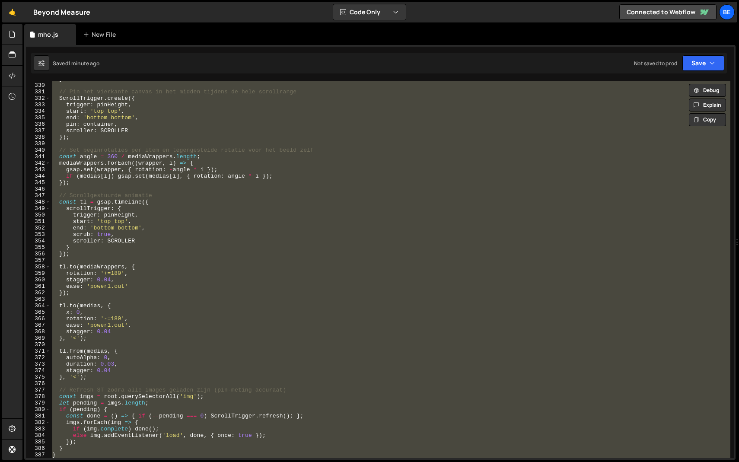
click at [234, 237] on div "} // Pin het vierkante canvas in het midden tijdens de hele scrollrange ScrollT…" at bounding box center [391, 269] width 680 height 377
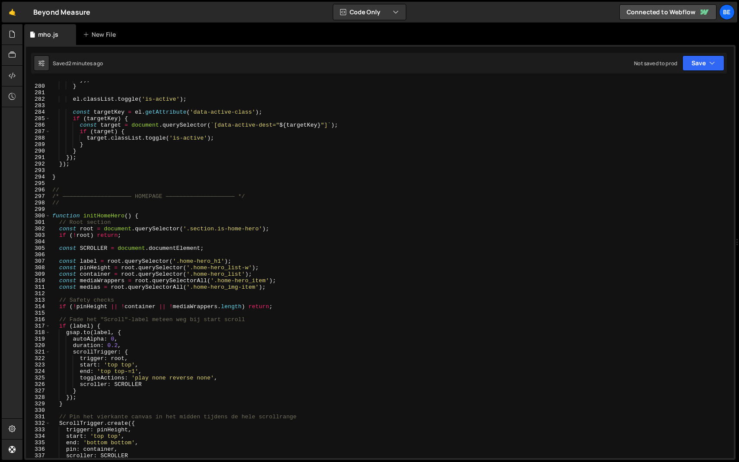
scroll to position [1801, 0]
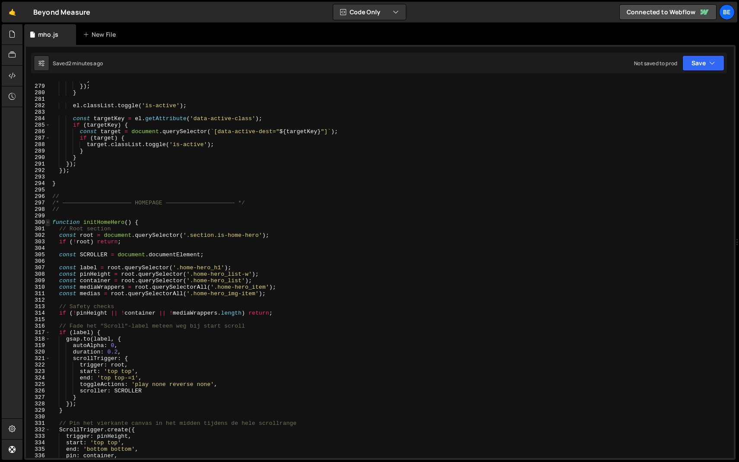
click at [49, 225] on span at bounding box center [47, 222] width 5 height 6
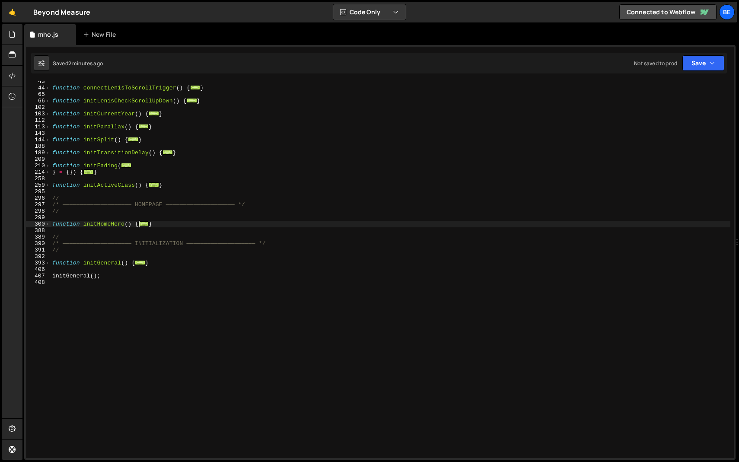
scroll to position [50, 0]
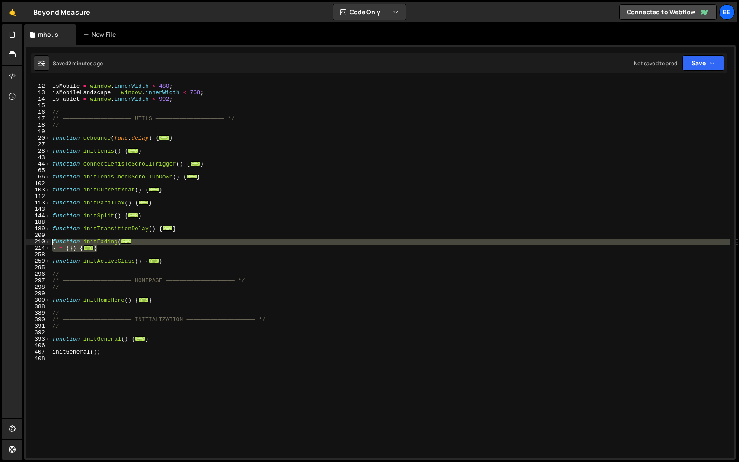
drag, startPoint x: 103, startPoint y: 248, endPoint x: 40, endPoint y: 242, distance: 63.4
click at [40, 242] on div "scrub: true, 11 12 13 14 15 16 17 18 19 20 27 28 43 44 65 66 102 103 112 113 14…" at bounding box center [380, 269] width 708 height 377
type textarea "function initFading({ defaultStart = "top 95%","
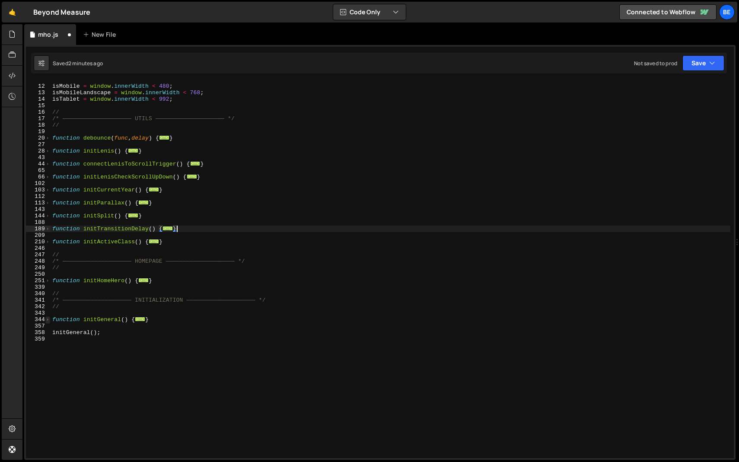
click at [49, 321] on span at bounding box center [47, 319] width 5 height 6
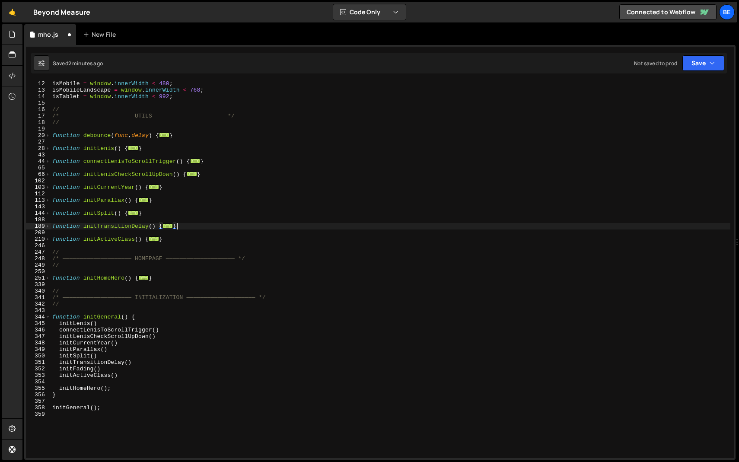
scroll to position [53, 0]
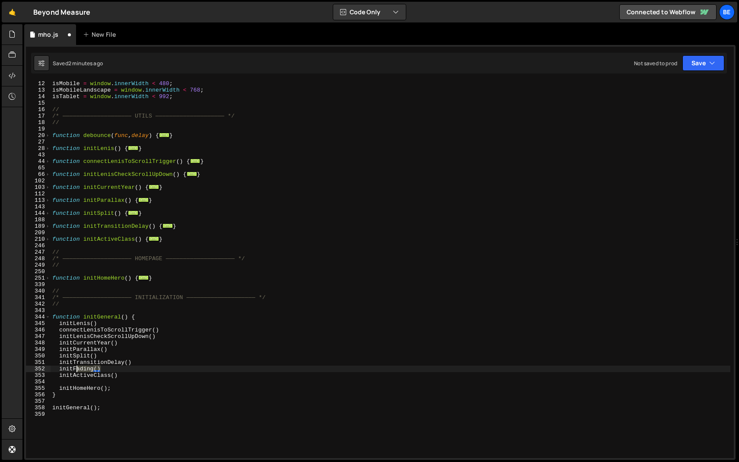
drag, startPoint x: 114, startPoint y: 368, endPoint x: 18, endPoint y: 367, distance: 96.0
click at [18, 367] on div "Hold on a sec... Are you certain you wish to leave this page? Any changes you'v…" at bounding box center [369, 231] width 739 height 462
type textarea "initFading()"
click at [190, 335] on div "isMobile = window . innerWidth < 480 ; isMobileLandscape = window . innerWidth …" at bounding box center [391, 275] width 680 height 390
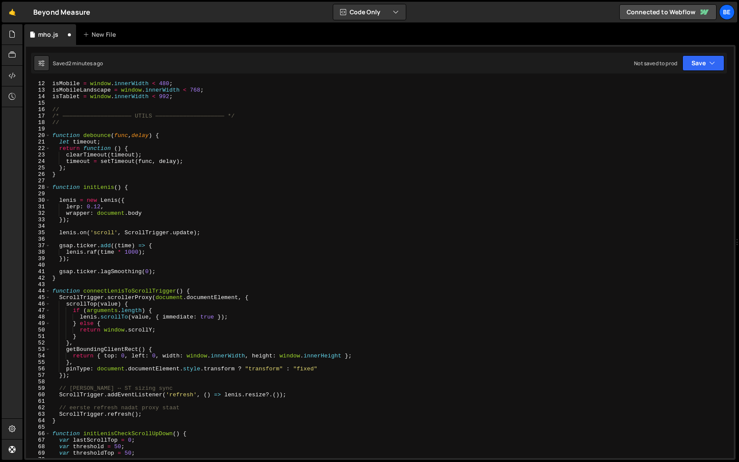
scroll to position [72, 0]
click at [253, 215] on div "isMobile = window . innerWidth < 480 ; isMobileLandscape = window . innerWidth …" at bounding box center [391, 275] width 680 height 390
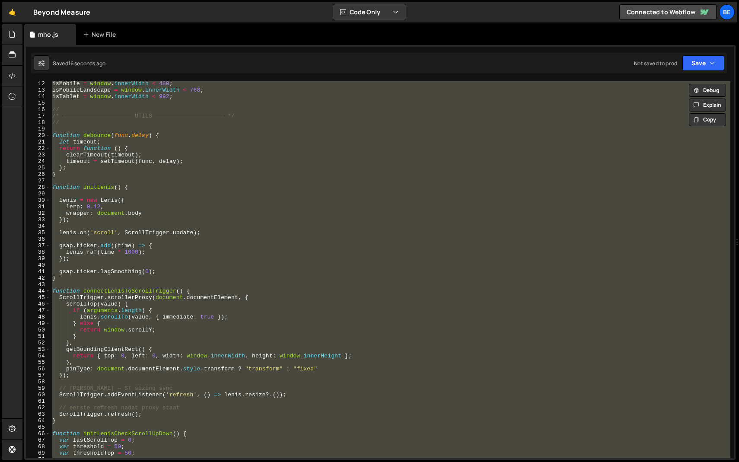
click at [189, 217] on div "isMobile = window . innerWidth < 480 ; isMobileLandscape = window . innerWidth …" at bounding box center [391, 269] width 680 height 377
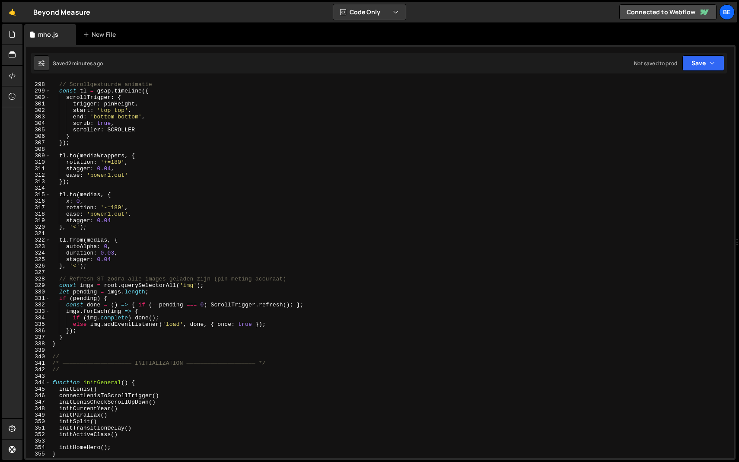
scroll to position [2129, 0]
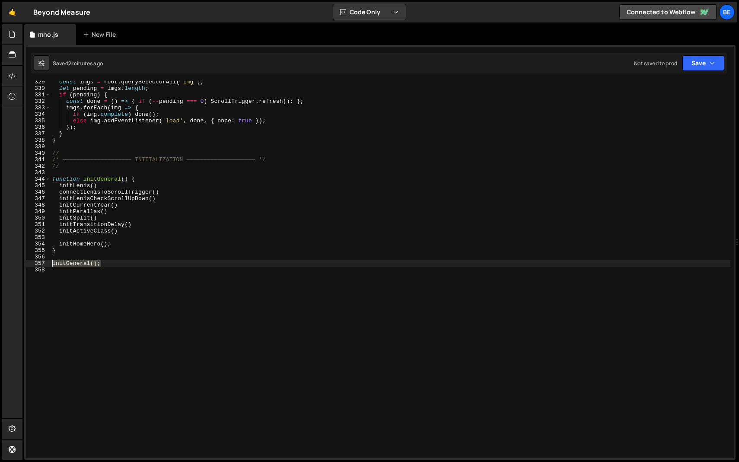
drag, startPoint x: 112, startPoint y: 264, endPoint x: 19, endPoint y: 264, distance: 92.5
click at [19, 264] on div "Hold on a sec... Are you certain you wish to leave this page? Any changes you'v…" at bounding box center [369, 231] width 739 height 462
paste textarea "}"
type textarea "}"
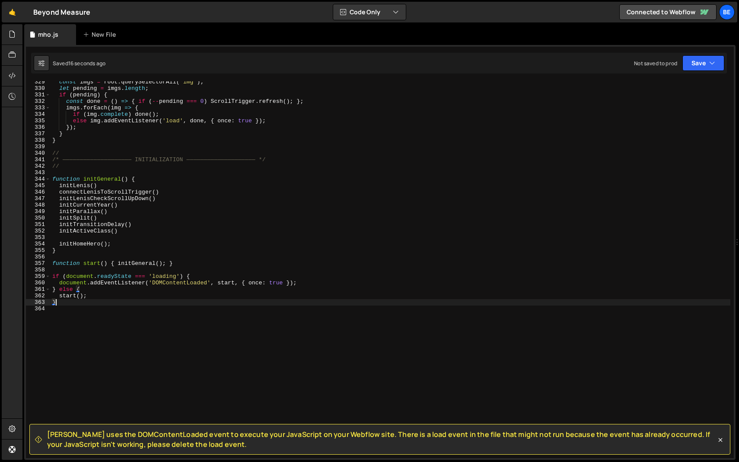
click at [212, 256] on div "const imgs = root . querySelectorAll ( 'img' ) ; let pending = imgs . length ; …" at bounding box center [391, 274] width 680 height 390
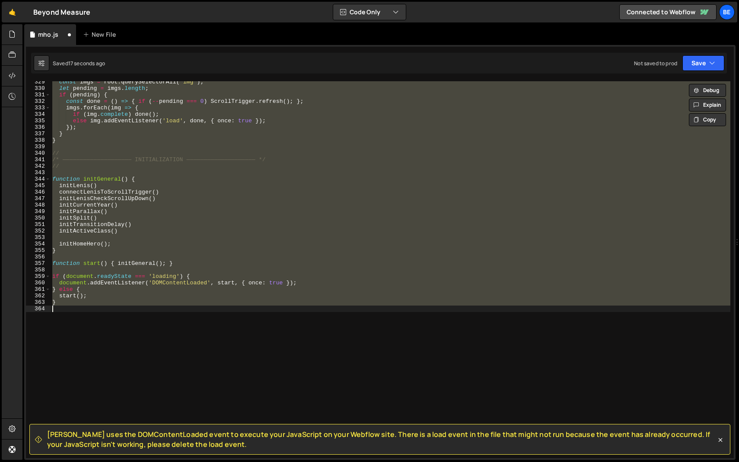
type textarea "initGeneral();"
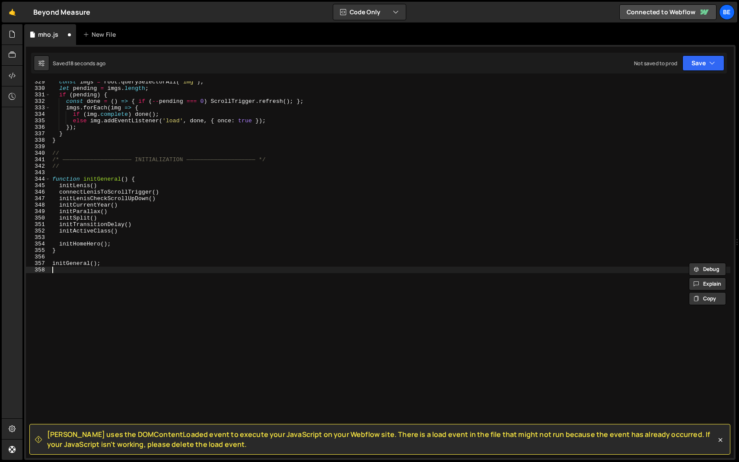
click at [136, 271] on div "const imgs = root . querySelectorAll ( 'img' ) ; let pending = imgs . length ; …" at bounding box center [391, 274] width 680 height 390
click at [121, 266] on div "const imgs = root . querySelectorAll ( 'img' ) ; let pending = imgs . length ; …" at bounding box center [391, 274] width 680 height 390
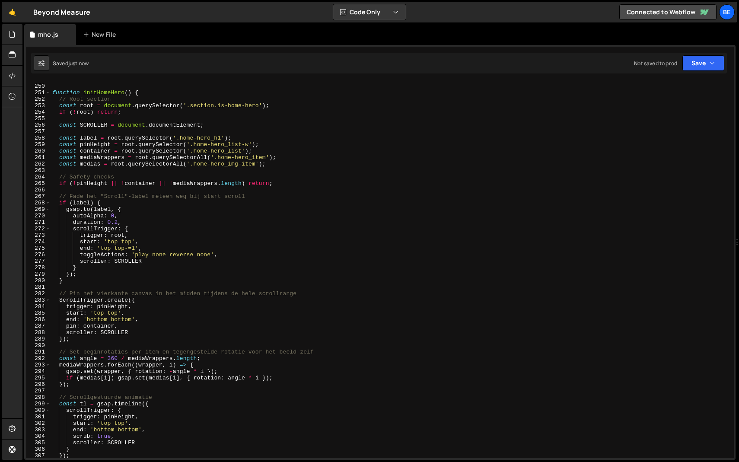
scroll to position [1513, 0]
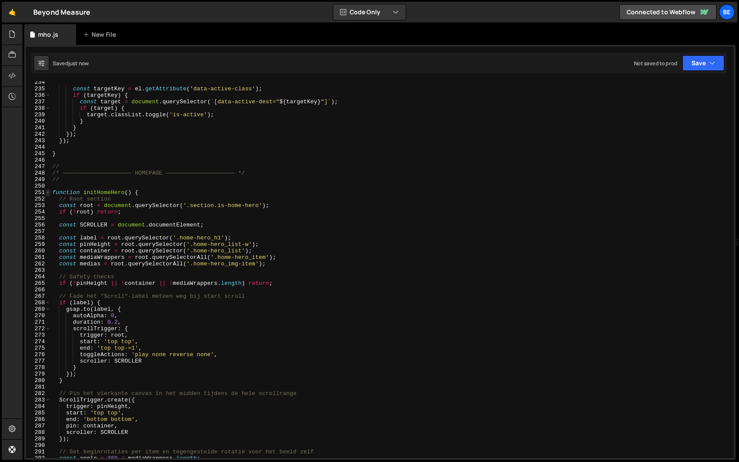
click at [45, 194] on span at bounding box center [47, 192] width 5 height 6
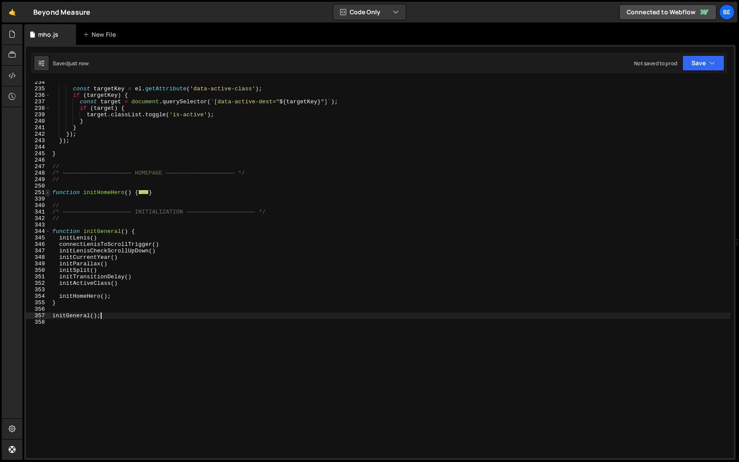
click at [50, 193] on span at bounding box center [47, 192] width 5 height 6
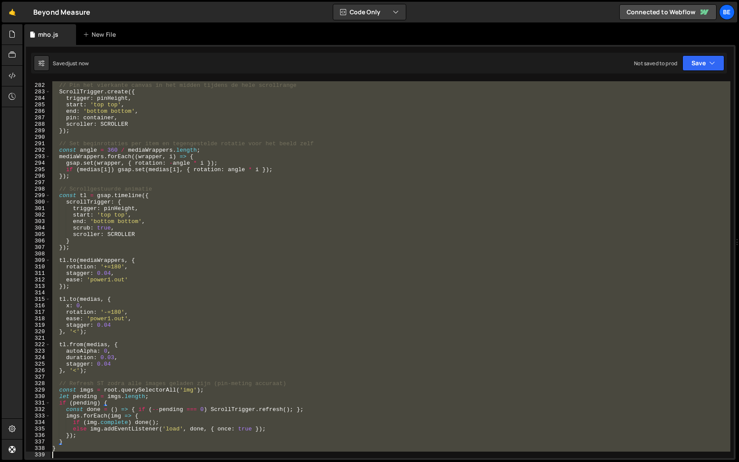
scroll to position [1866, 0]
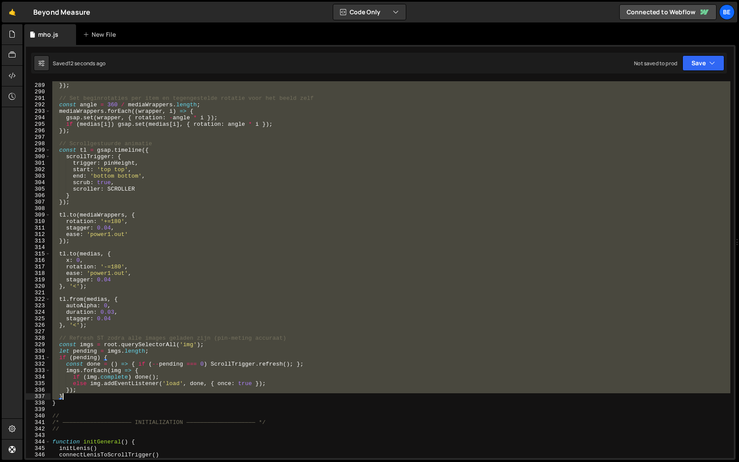
drag, startPoint x: 57, startPoint y: 198, endPoint x: 98, endPoint y: 399, distance: 205.4
click at [98, 399] on div "scroller : SCROLLER }) ; // Set beginrotaties per item en tegengestelde rotatie…" at bounding box center [391, 271] width 680 height 390
type textarea "}); }"
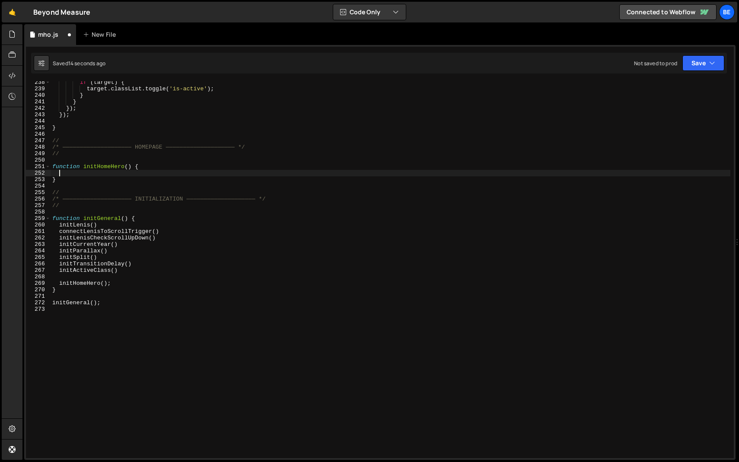
scroll to position [1537, 0]
type textarea "function initHomeHero() {"
click at [96, 182] on div "if ( target ) { target . classList . toggle ( 'is-active' ) ; } } }) ; }) ; } /…" at bounding box center [391, 276] width 680 height 390
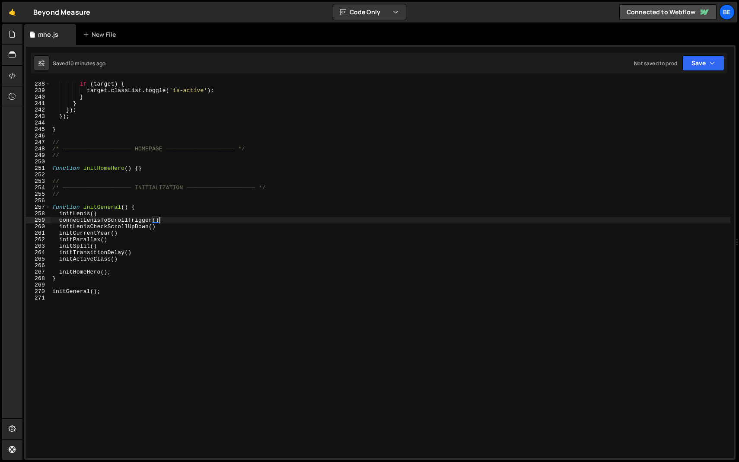
click at [258, 221] on div "if ( target ) { target . classList . toggle ( 'is-active' ) ; } } }) ; }) ; } /…" at bounding box center [391, 276] width 680 height 390
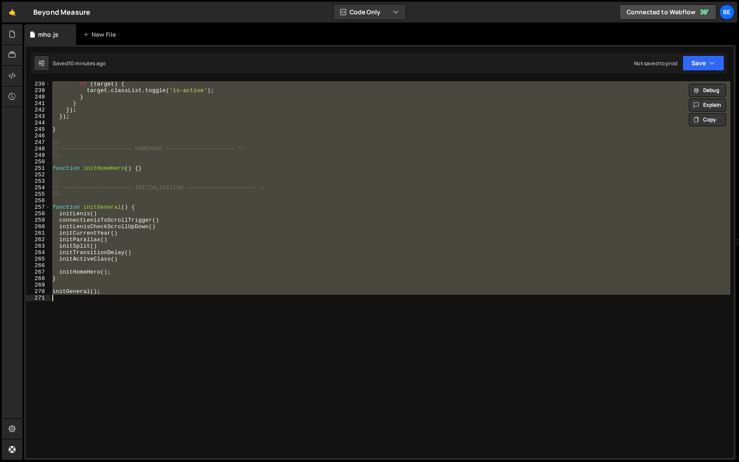
click at [222, 219] on div "if ( target ) { target . classList . toggle ( 'is-active' ) ; } } }) ; }) ; } /…" at bounding box center [391, 269] width 680 height 377
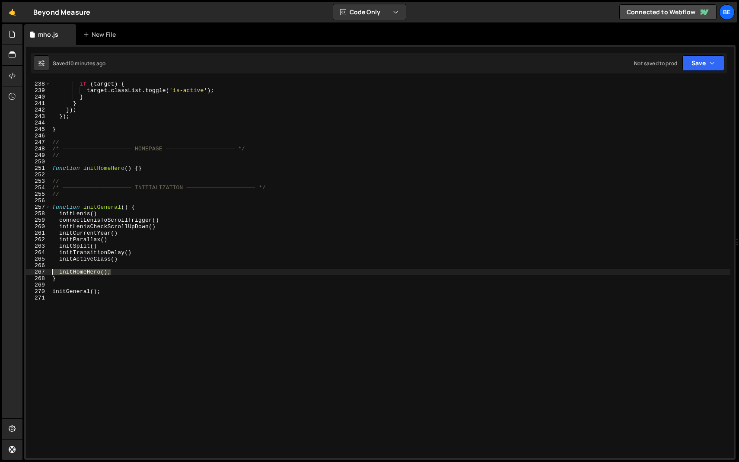
drag, startPoint x: 118, startPoint y: 270, endPoint x: 7, endPoint y: 270, distance: 111.1
click at [7, 270] on div "Hold on a sec... Are you certain you wish to leave this page? Any changes you'v…" at bounding box center [369, 231] width 739 height 462
type textarea "initHomeHero();"
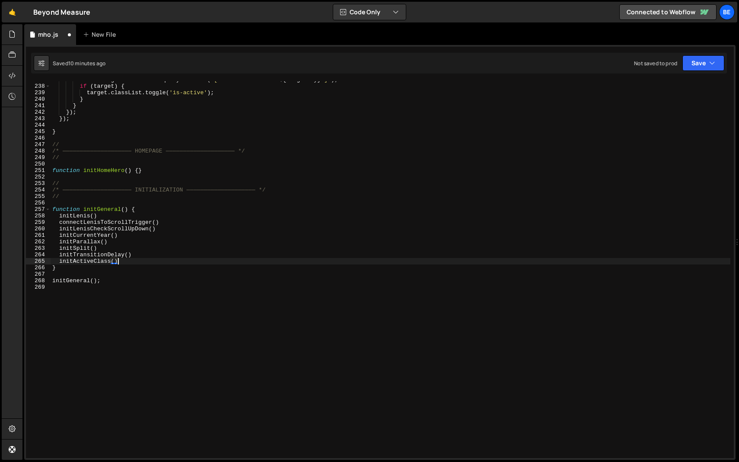
scroll to position [1503, 0]
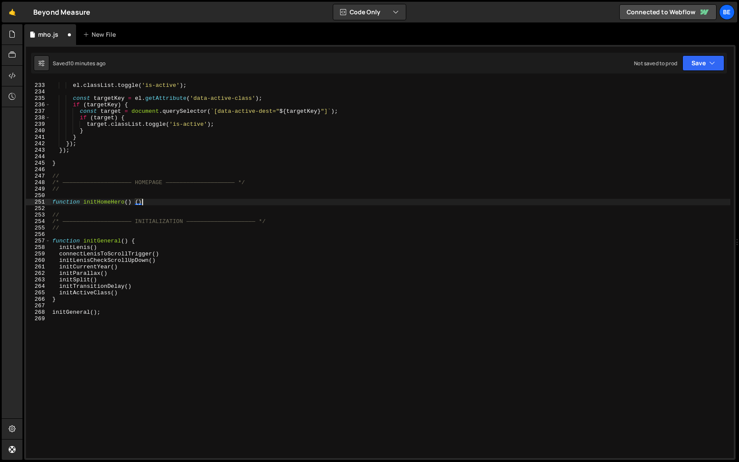
drag, startPoint x: 158, startPoint y: 202, endPoint x: 0, endPoint y: 202, distance: 157.8
click at [0, 202] on div "Hold on a sec... Are you certain you wish to leave this page? Any changes you'v…" at bounding box center [369, 231] width 739 height 462
type textarea "function initHomeHero() {}"
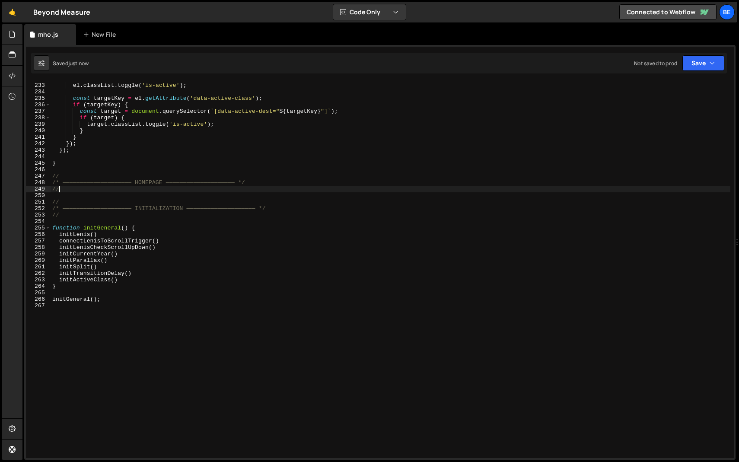
type textarea "initGeneral();"
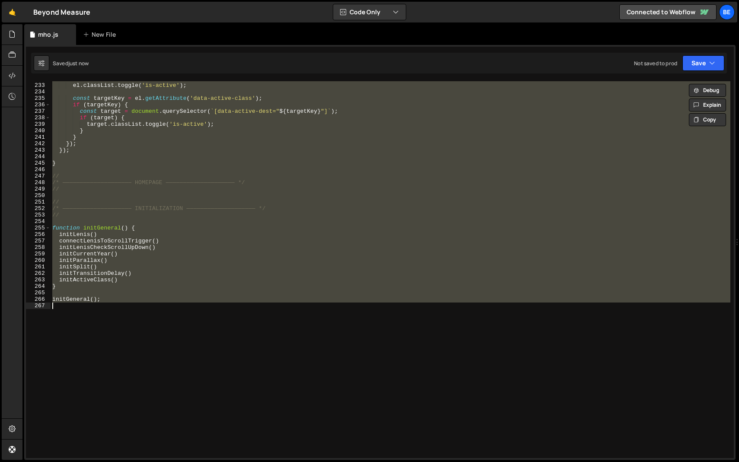
click at [171, 223] on div "el . classList . toggle ( 'is-active' ) ; const targetKey = el . getAttribute (…" at bounding box center [391, 269] width 680 height 377
